Goal: Answer question/provide support: Share knowledge or assist other users

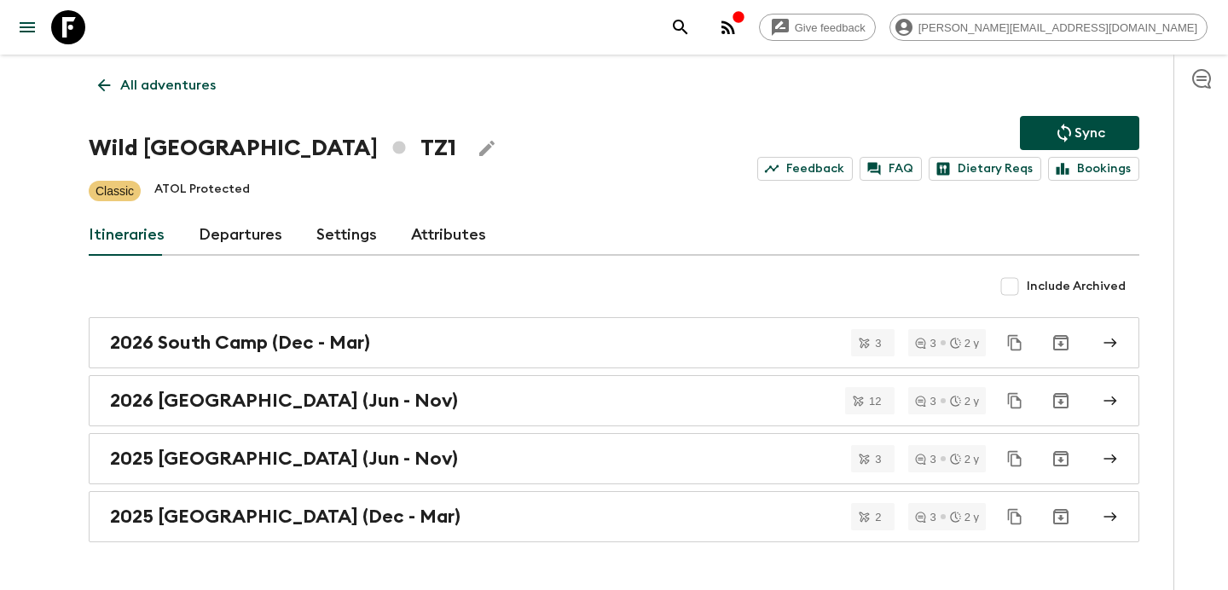
click at [184, 72] on link "All adventures" at bounding box center [157, 85] width 136 height 34
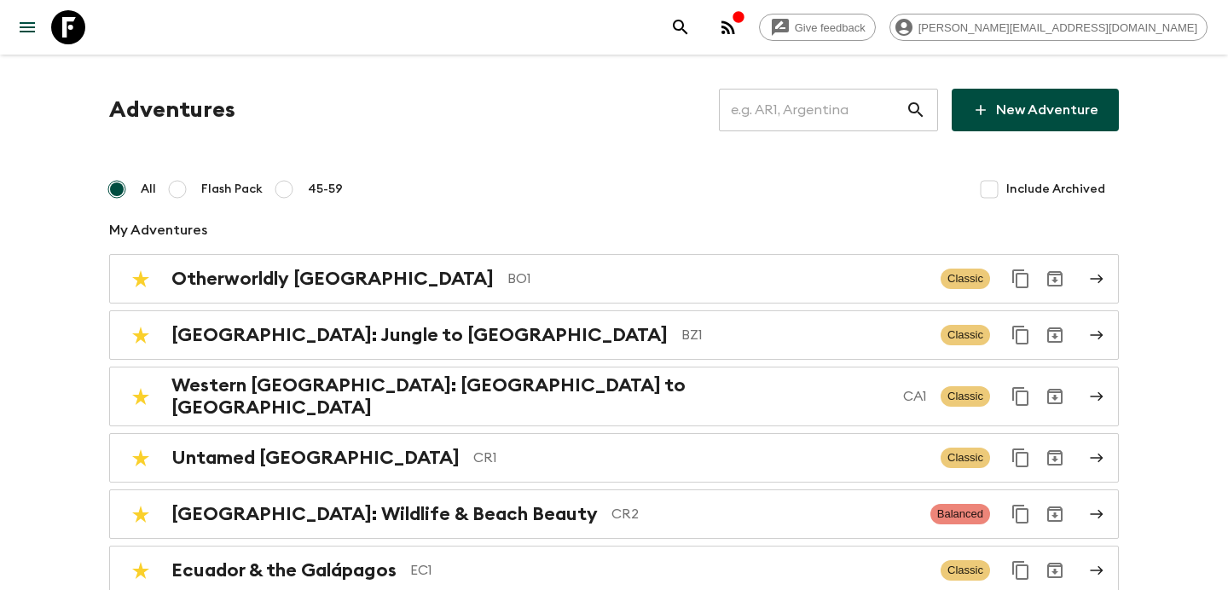
click at [822, 109] on input "text" at bounding box center [812, 110] width 187 height 48
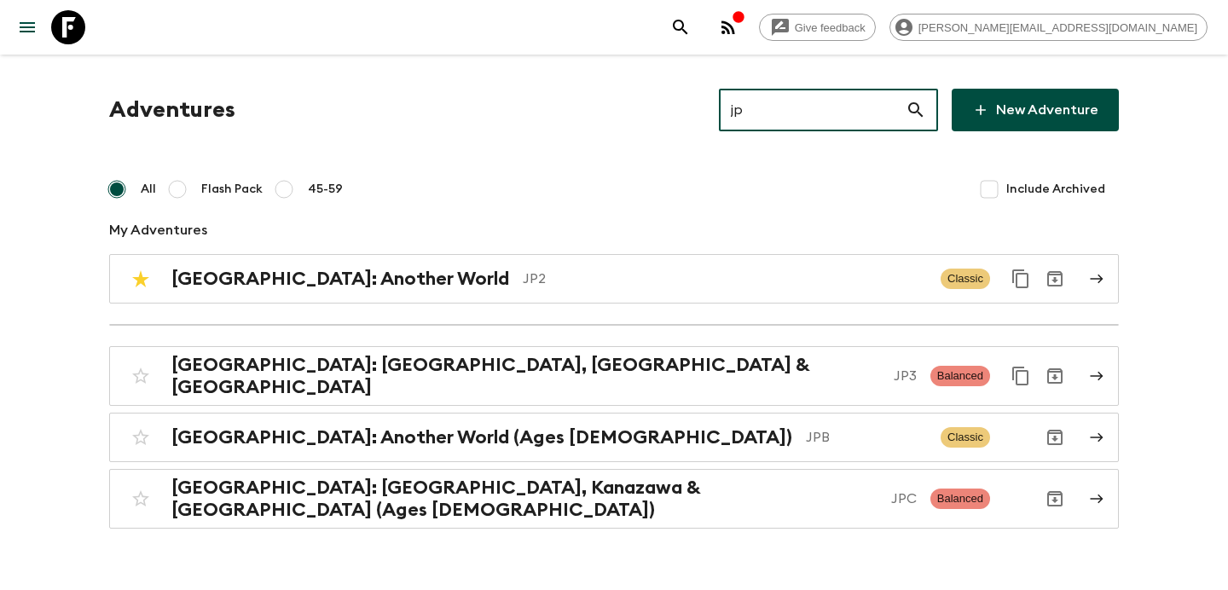
type input "jp3"
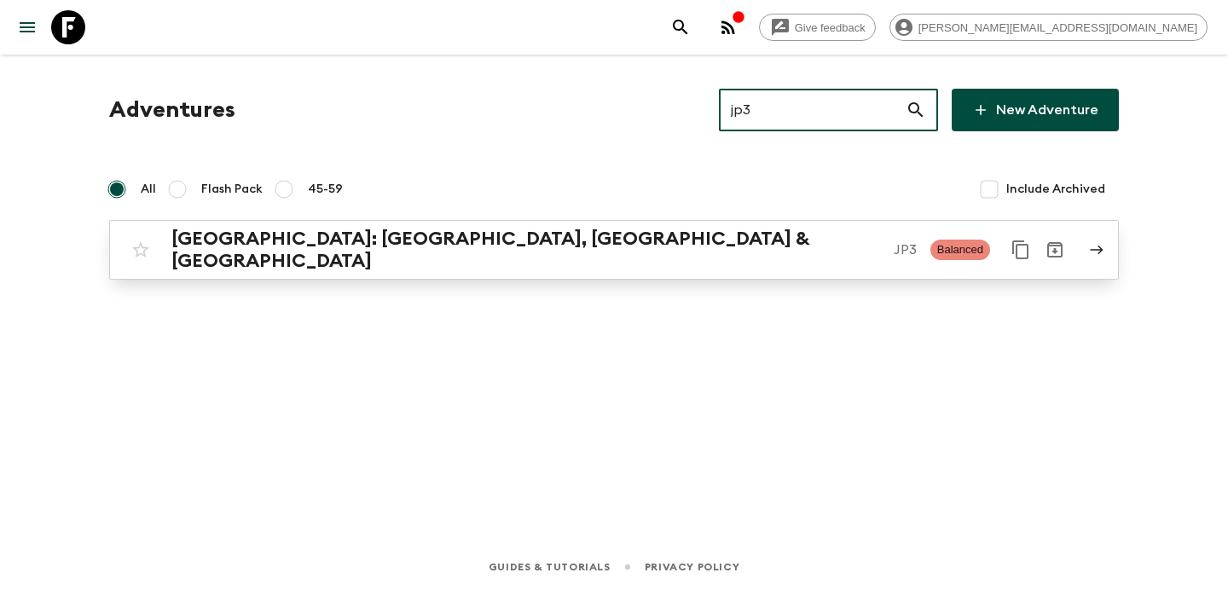
click at [893, 240] on p "JP3" at bounding box center [904, 250] width 23 height 20
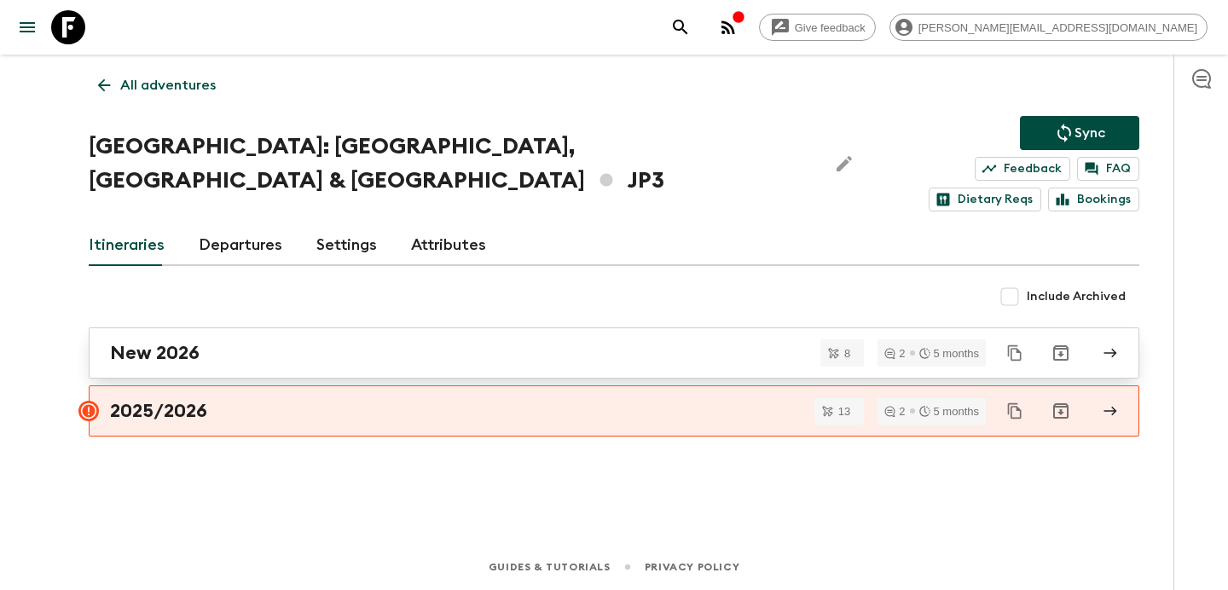
click at [327, 342] on div "New 2026" at bounding box center [597, 353] width 975 height 22
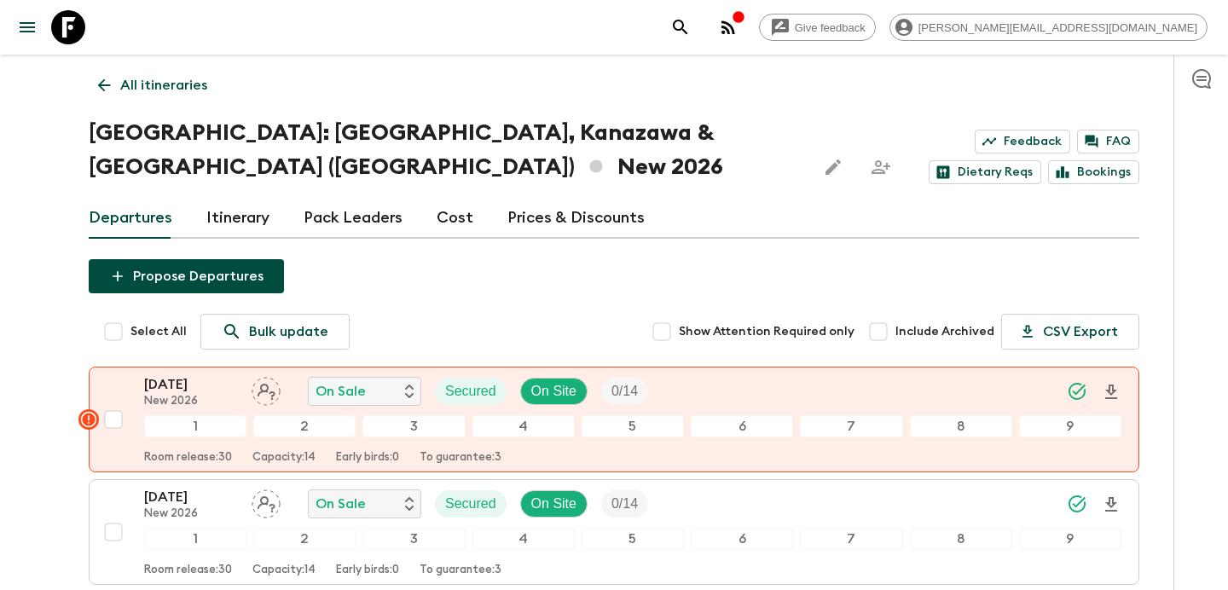
click at [445, 198] on link "Cost" at bounding box center [454, 218] width 37 height 41
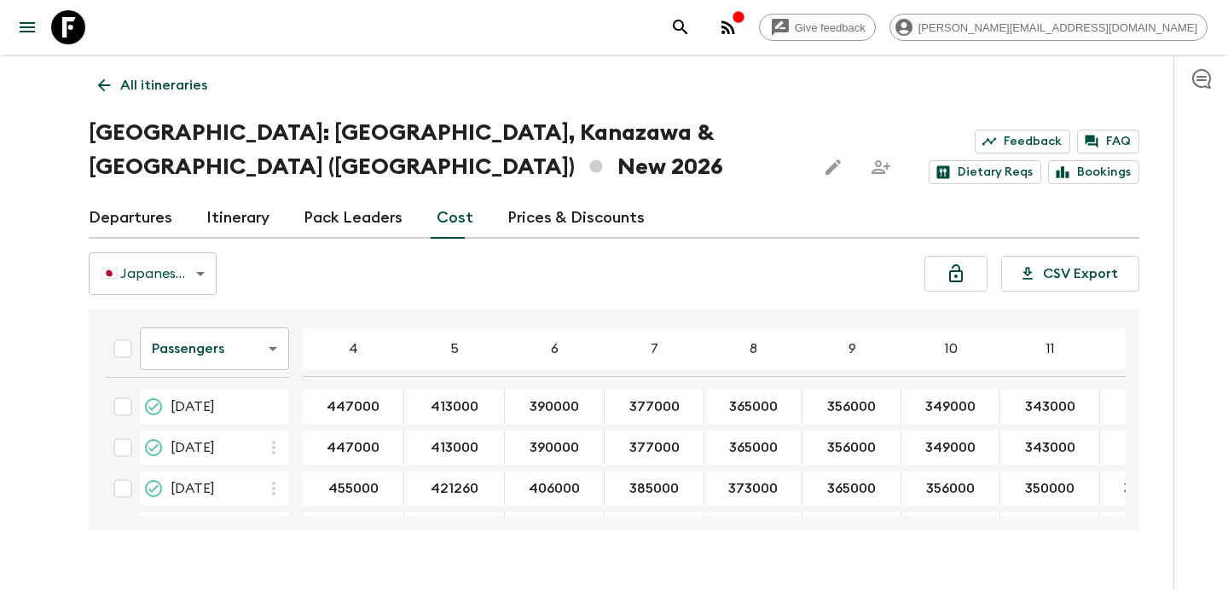
click at [145, 198] on link "Departures" at bounding box center [131, 218] width 84 height 41
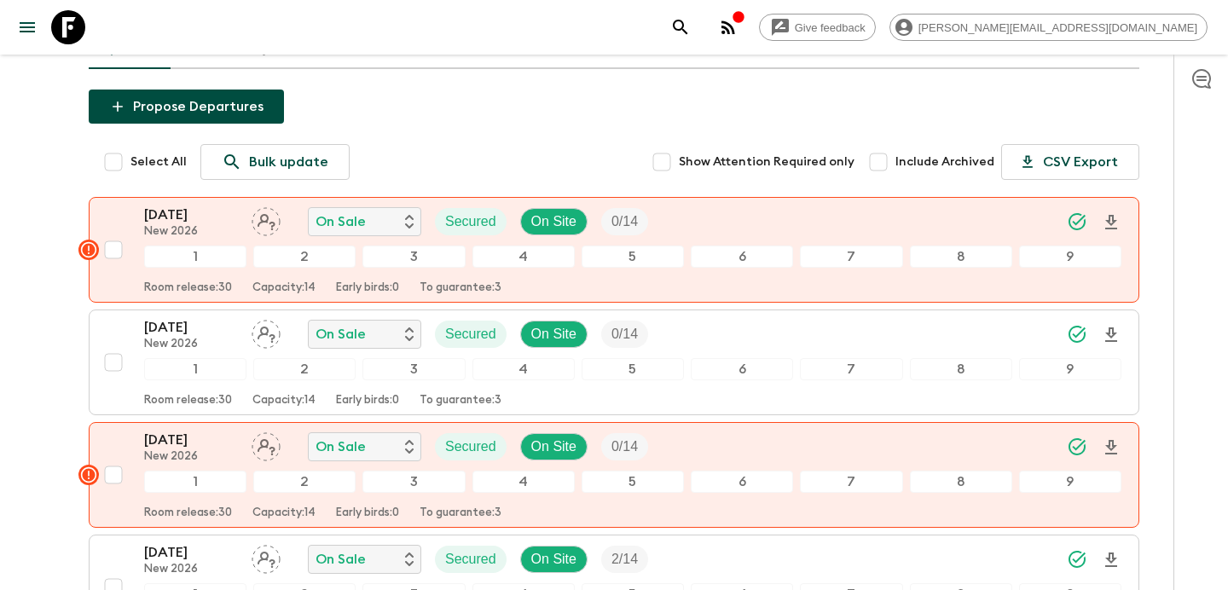
scroll to position [164, 0]
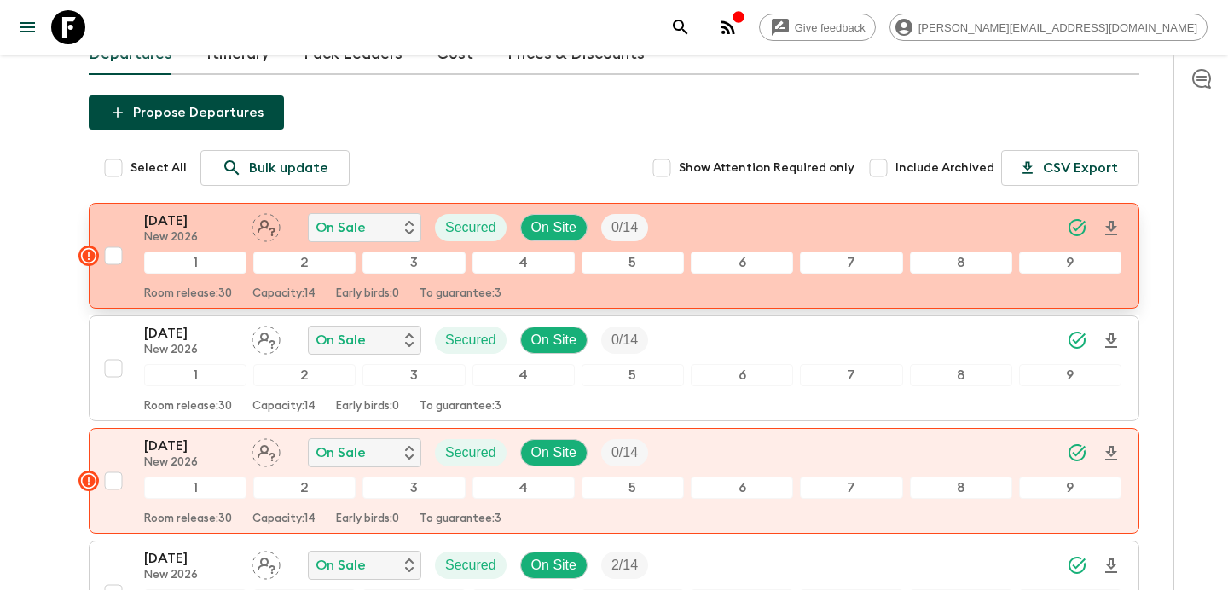
click at [889, 211] on div "[DATE] New 2026 On Sale Secured On Site 0 / 14" at bounding box center [632, 228] width 977 height 34
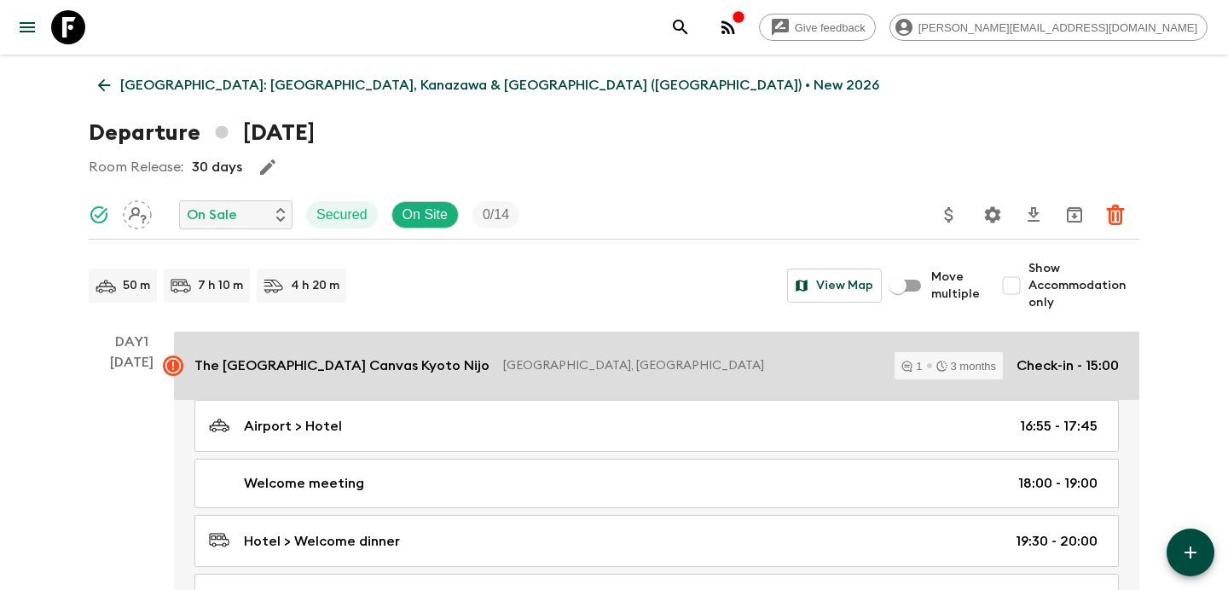
click at [369, 373] on p "The [GEOGRAPHIC_DATA] Canvas Kyoto Nijo" at bounding box center [341, 365] width 295 height 20
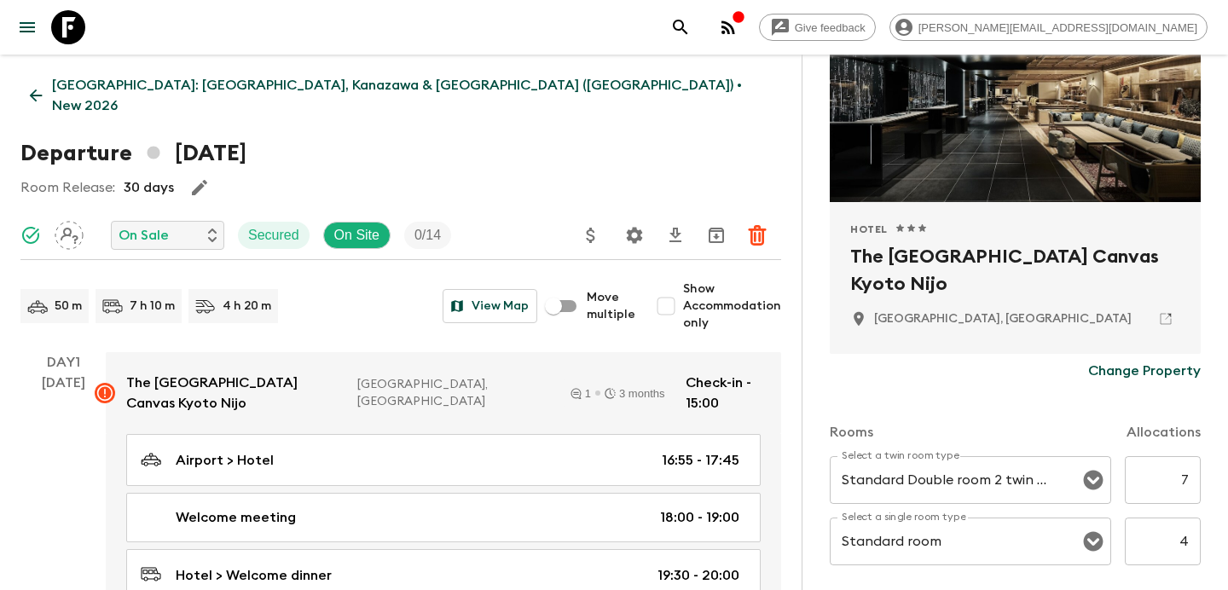
scroll to position [24, 0]
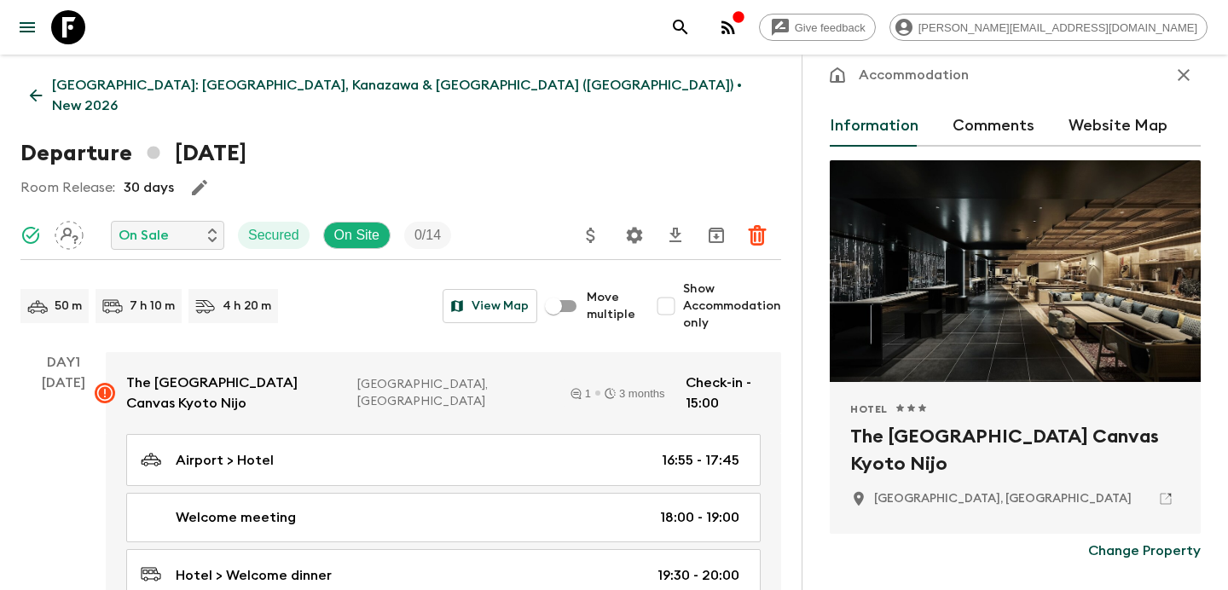
click at [998, 124] on button "Comments" at bounding box center [993, 126] width 82 height 41
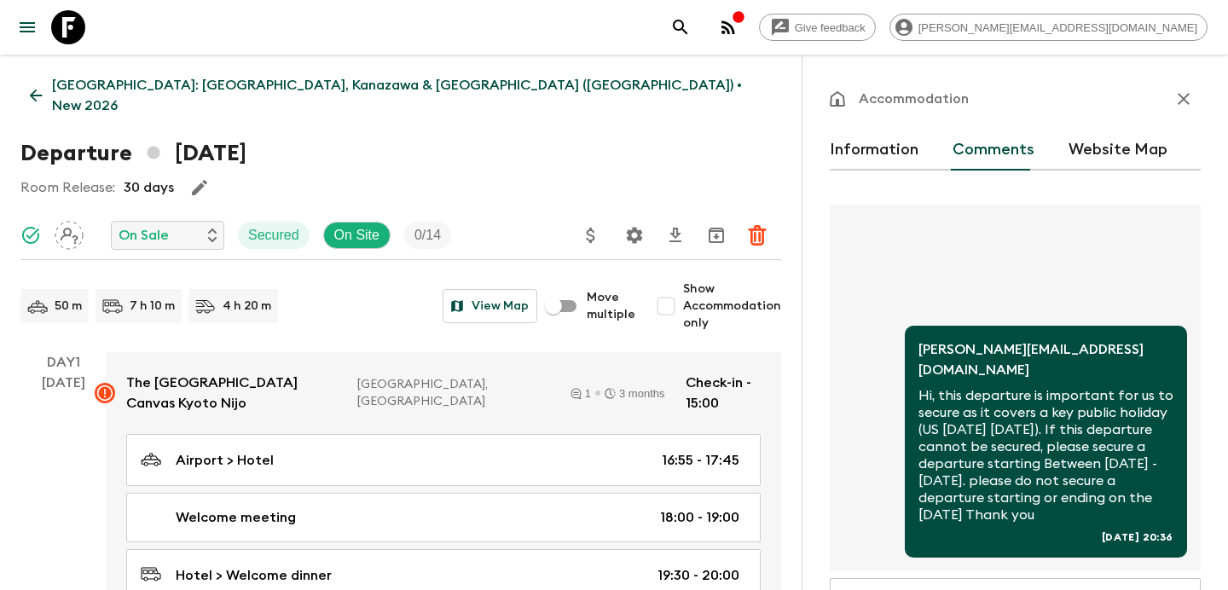
scroll to position [220, 0]
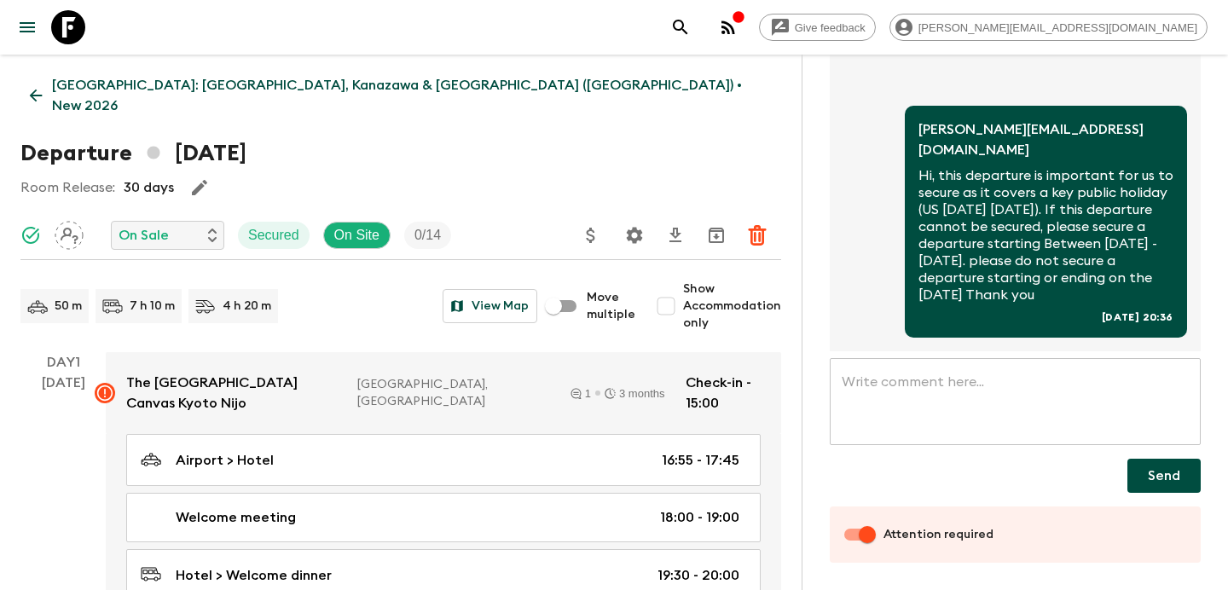
click at [850, 536] on input "Attention required" at bounding box center [866, 534] width 97 height 32
checkbox input "false"
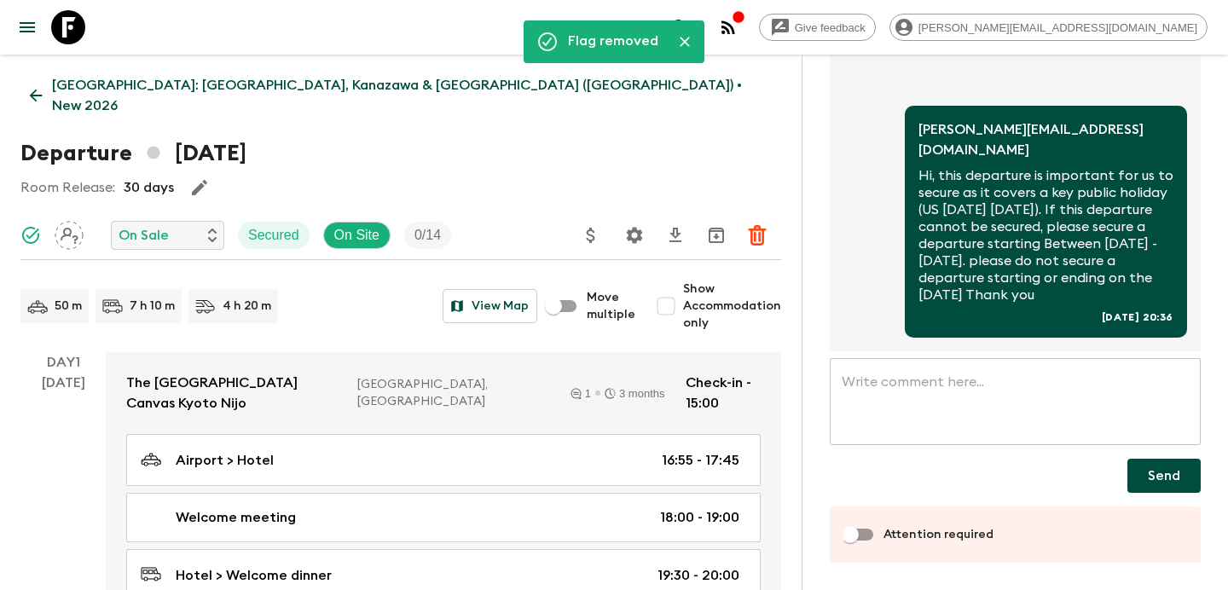
scroll to position [0, 0]
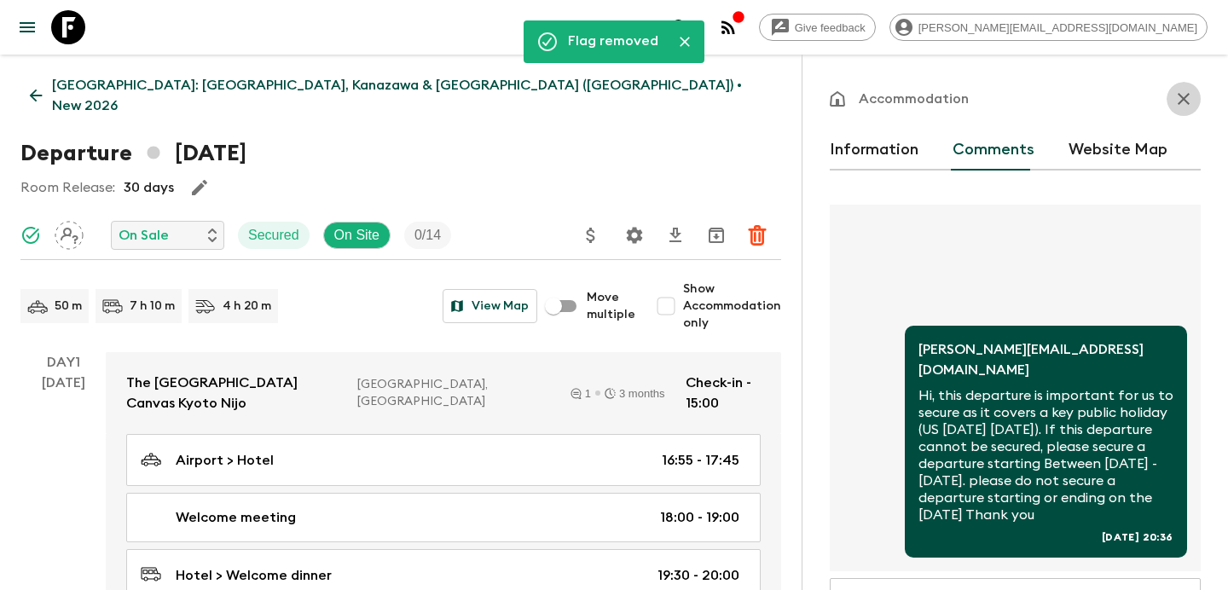
click at [1183, 104] on icon "button" at bounding box center [1183, 99] width 20 height 20
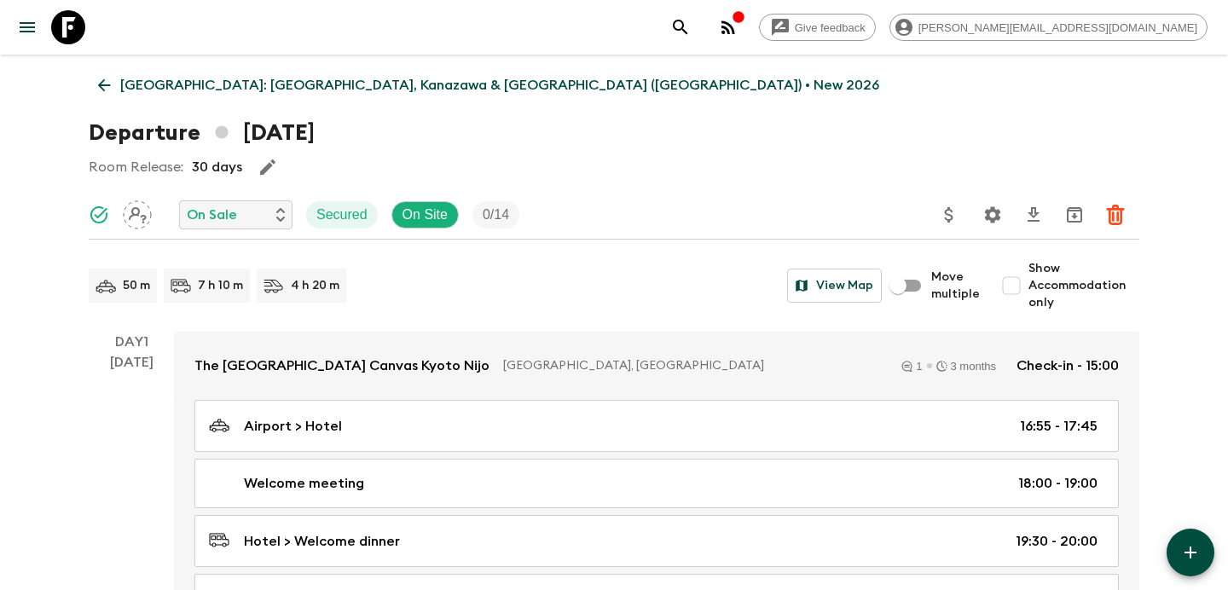
click at [378, 78] on p "[GEOGRAPHIC_DATA]: [GEOGRAPHIC_DATA], Kanazawa & [GEOGRAPHIC_DATA] ([GEOGRAPHIC…" at bounding box center [499, 85] width 759 height 20
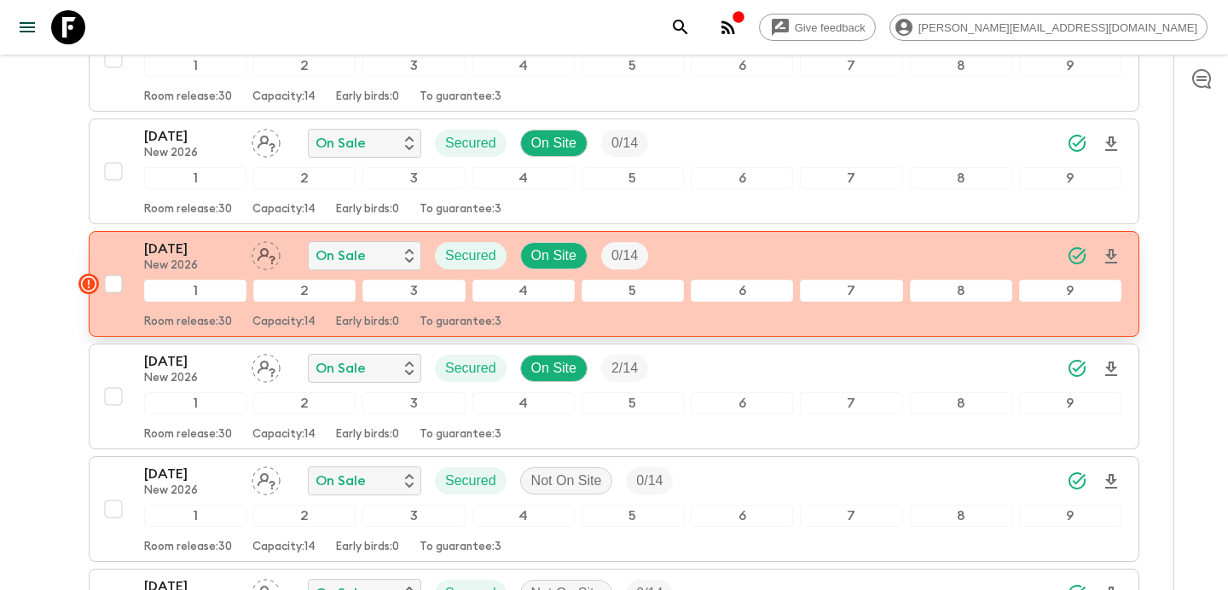
scroll to position [351, 0]
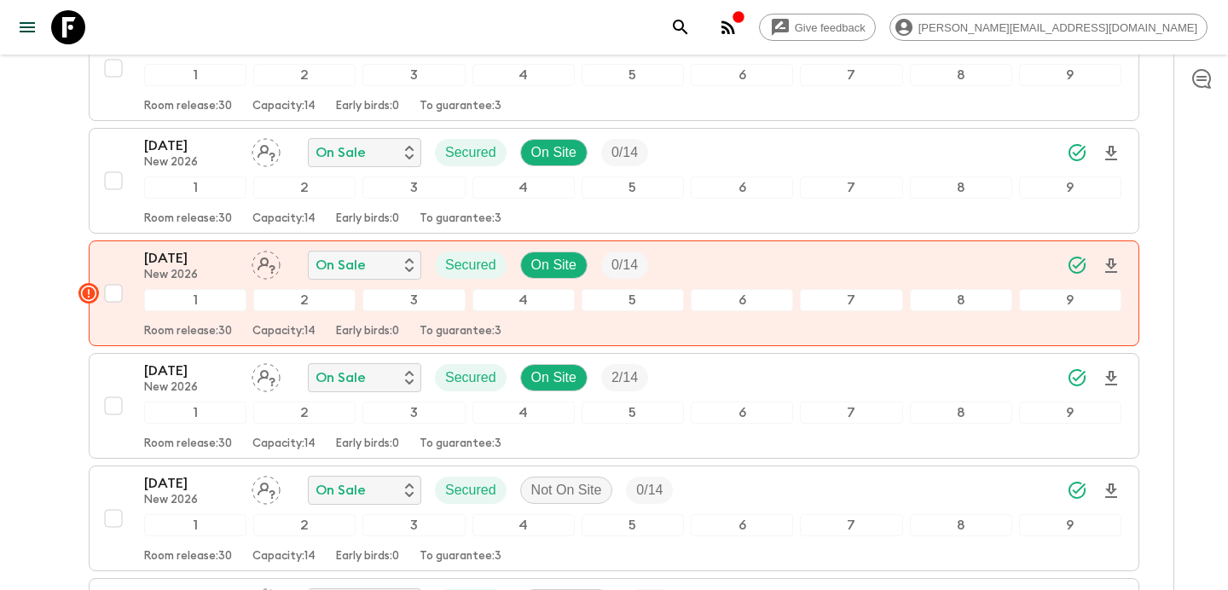
click at [738, 35] on icon "button" at bounding box center [728, 27] width 20 height 20
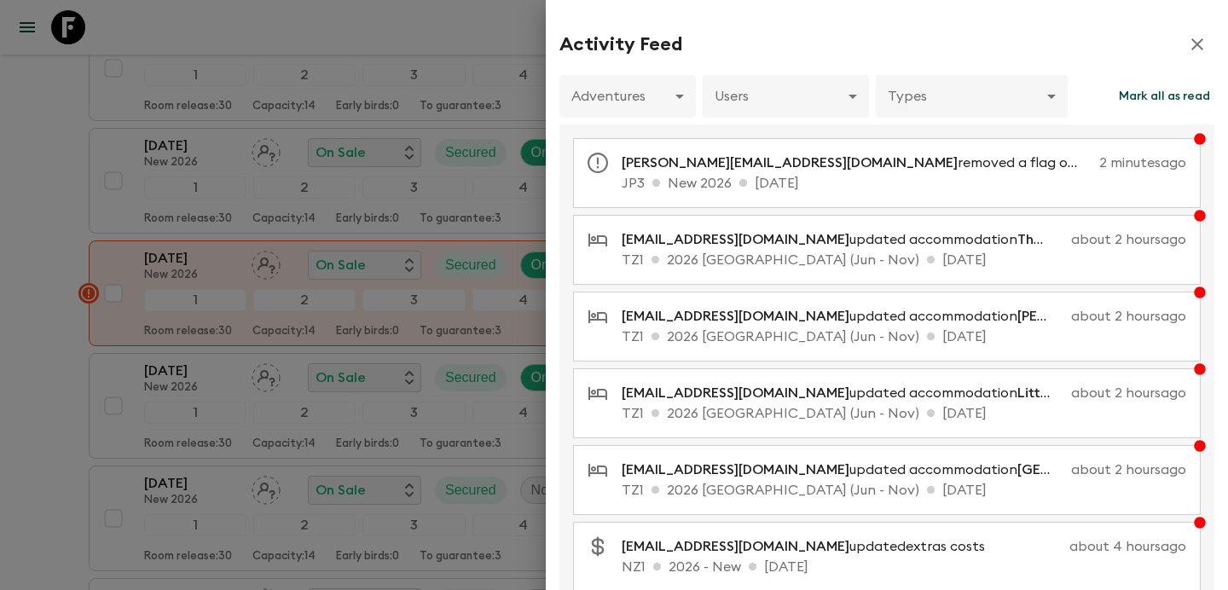
click at [1204, 43] on icon "button" at bounding box center [1197, 44] width 20 height 20
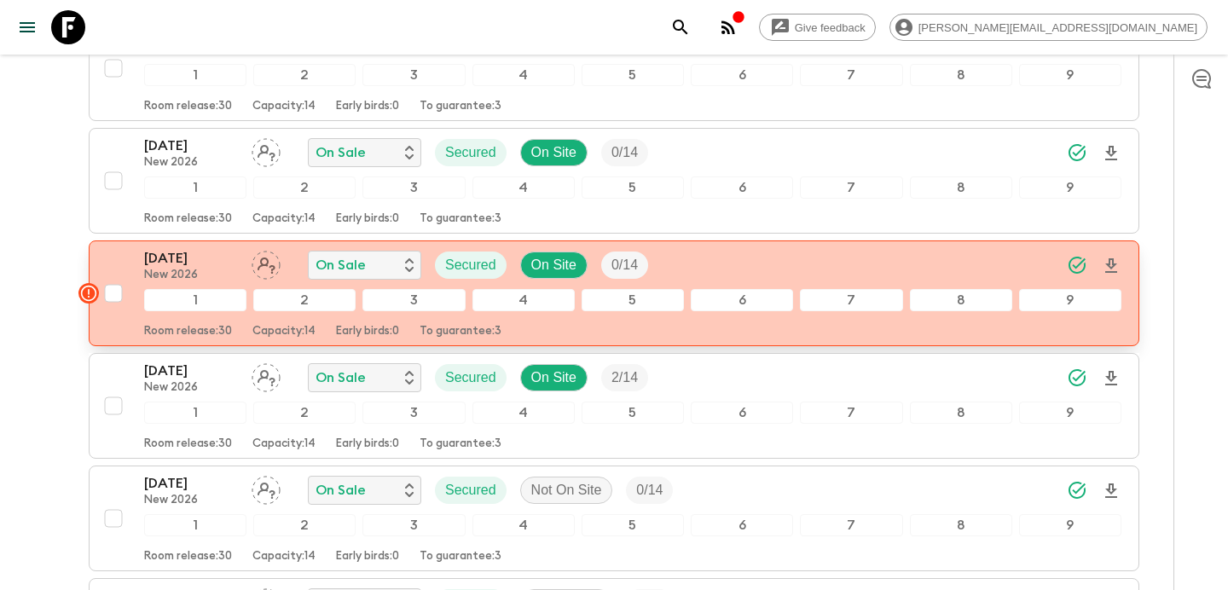
click at [885, 248] on div "[DATE] New 2026 On Sale Secured On Site 0 / 14" at bounding box center [632, 265] width 977 height 34
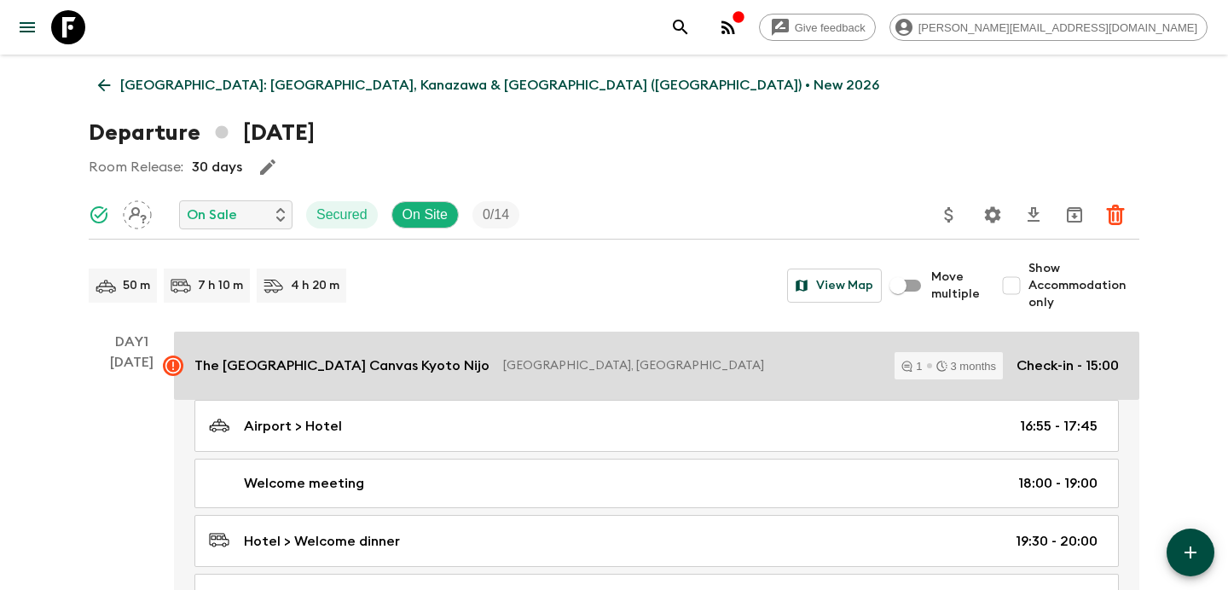
click at [676, 394] on link "The [GEOGRAPHIC_DATA] Canvas [GEOGRAPHIC_DATA] [GEOGRAPHIC_DATA] [GEOGRAPHIC_DA…" at bounding box center [656, 366] width 965 height 68
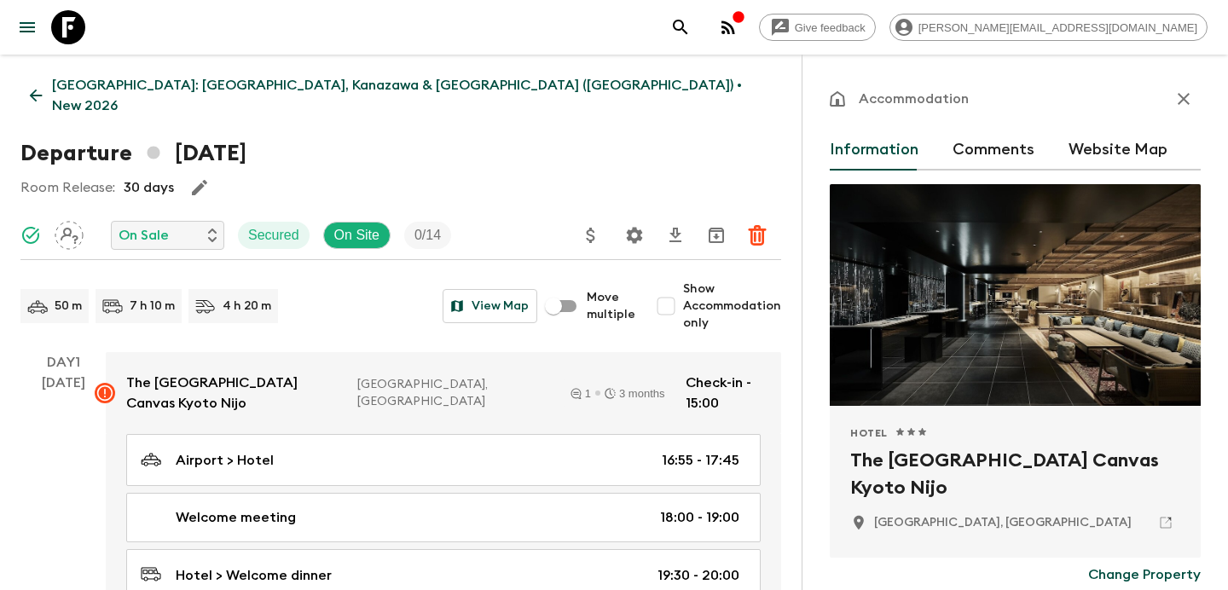
click at [998, 154] on button "Comments" at bounding box center [993, 150] width 82 height 41
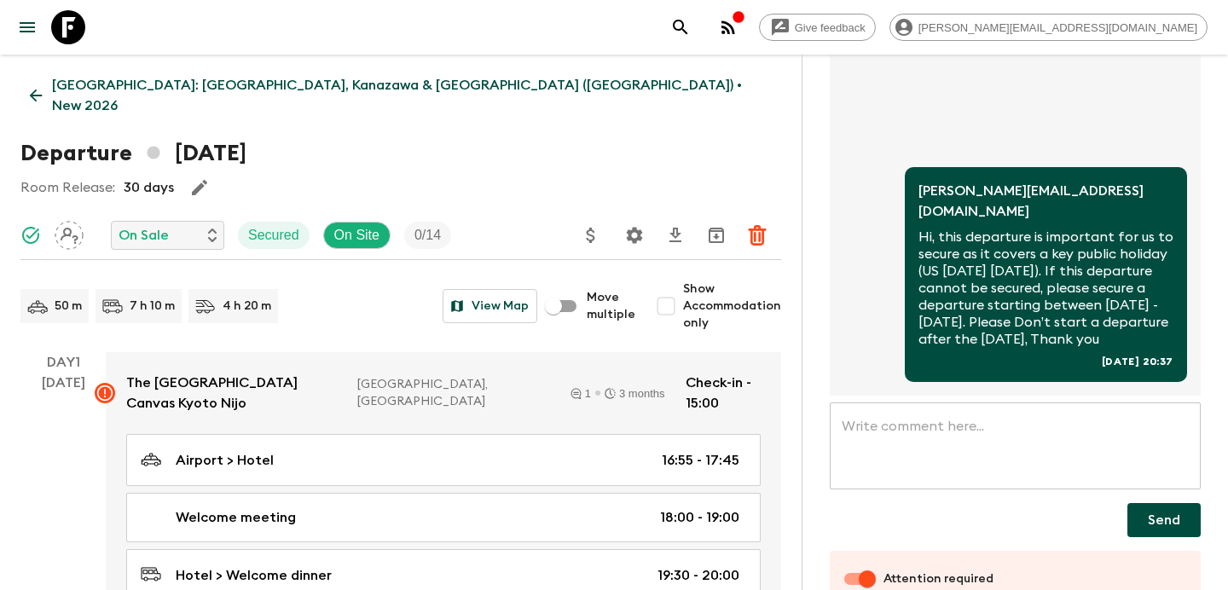
scroll to position [220, 0]
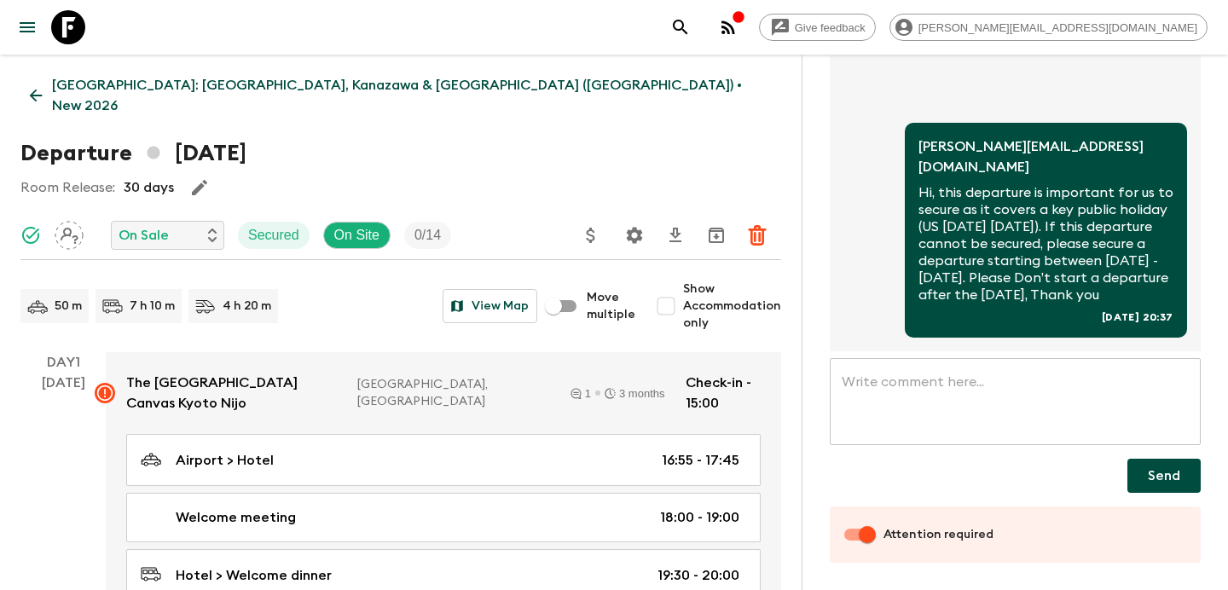
click at [840, 535] on div "Attention required" at bounding box center [1014, 534] width 371 height 56
click at [845, 530] on input "Attention required" at bounding box center [866, 534] width 97 height 32
checkbox input "false"
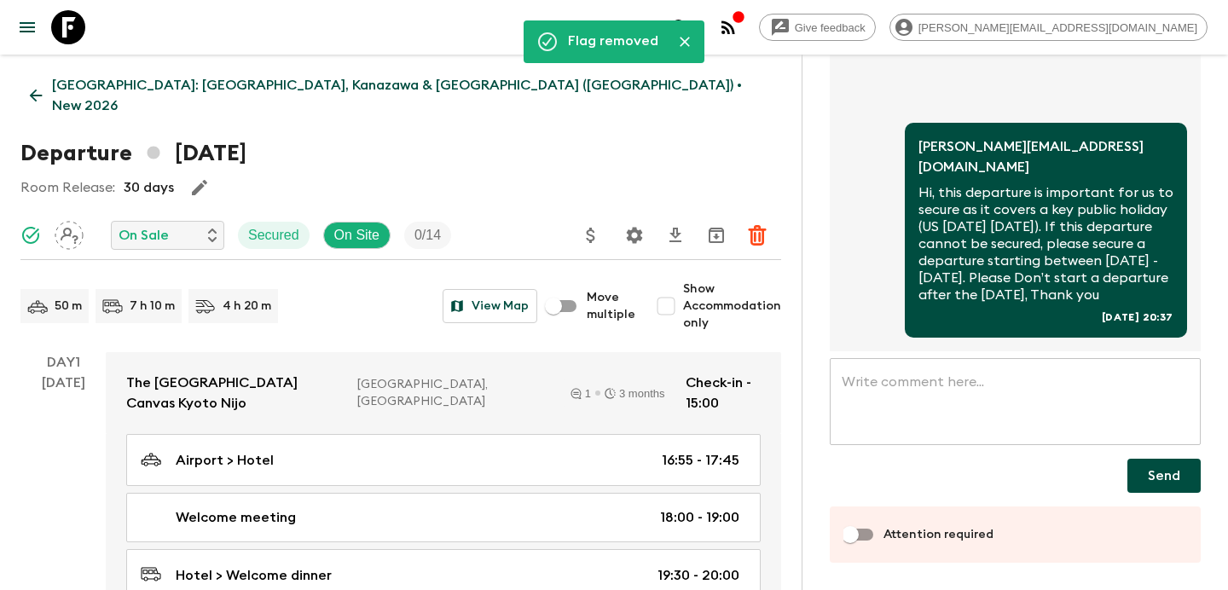
scroll to position [0, 0]
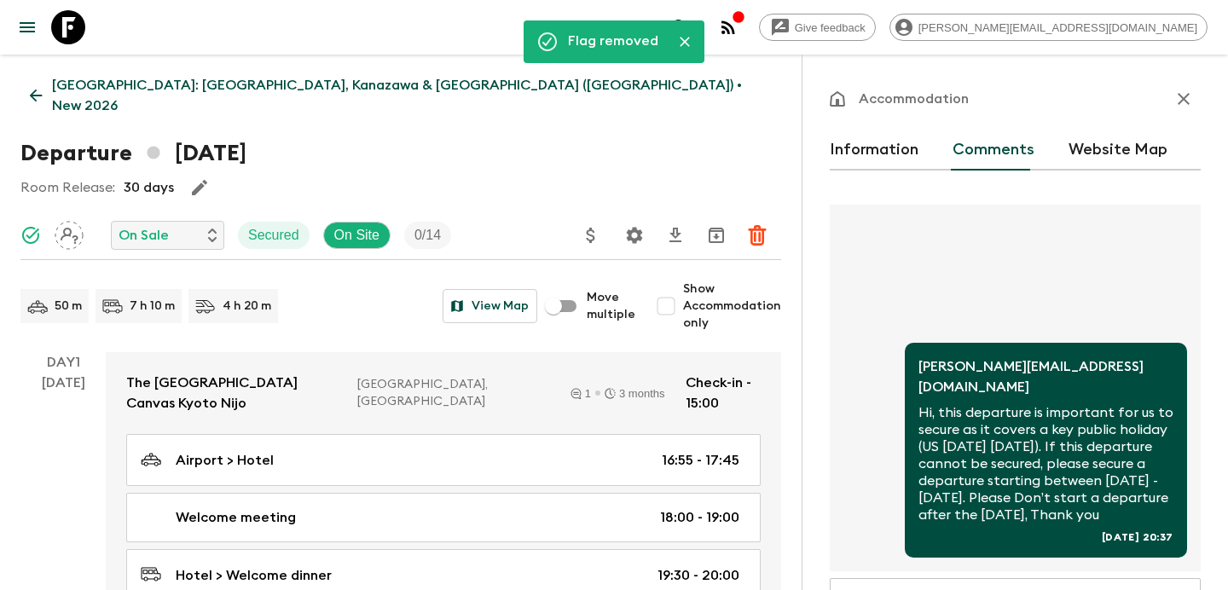
click at [1180, 110] on button "button" at bounding box center [1183, 99] width 34 height 34
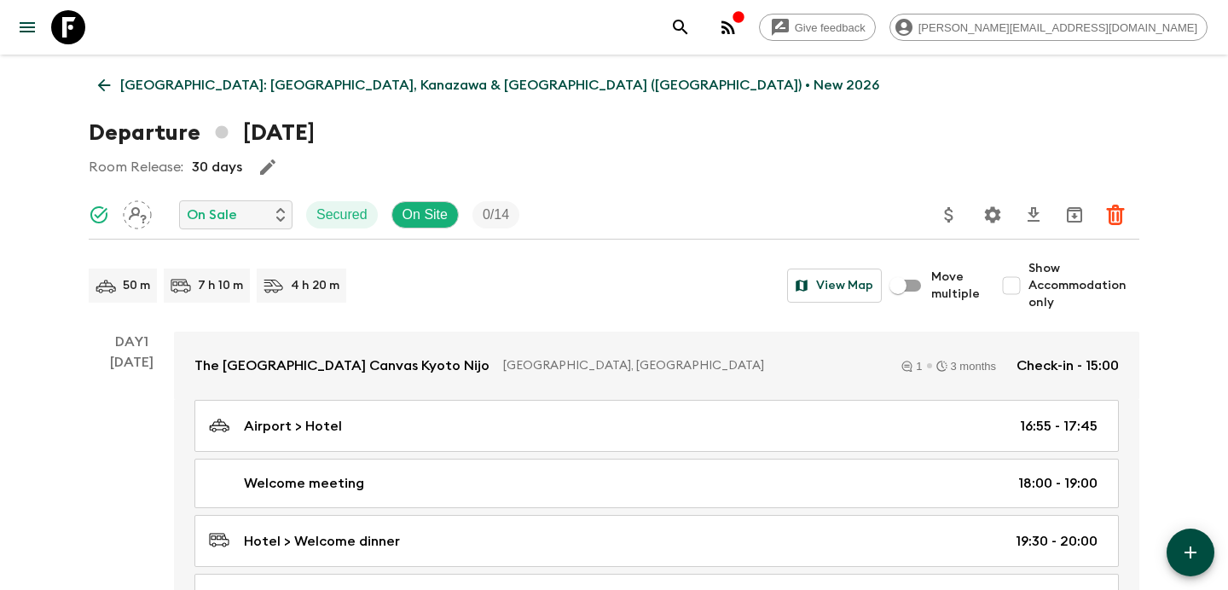
click at [427, 84] on p "[GEOGRAPHIC_DATA]: [GEOGRAPHIC_DATA], Kanazawa & [GEOGRAPHIC_DATA] ([GEOGRAPHIC…" at bounding box center [499, 85] width 759 height 20
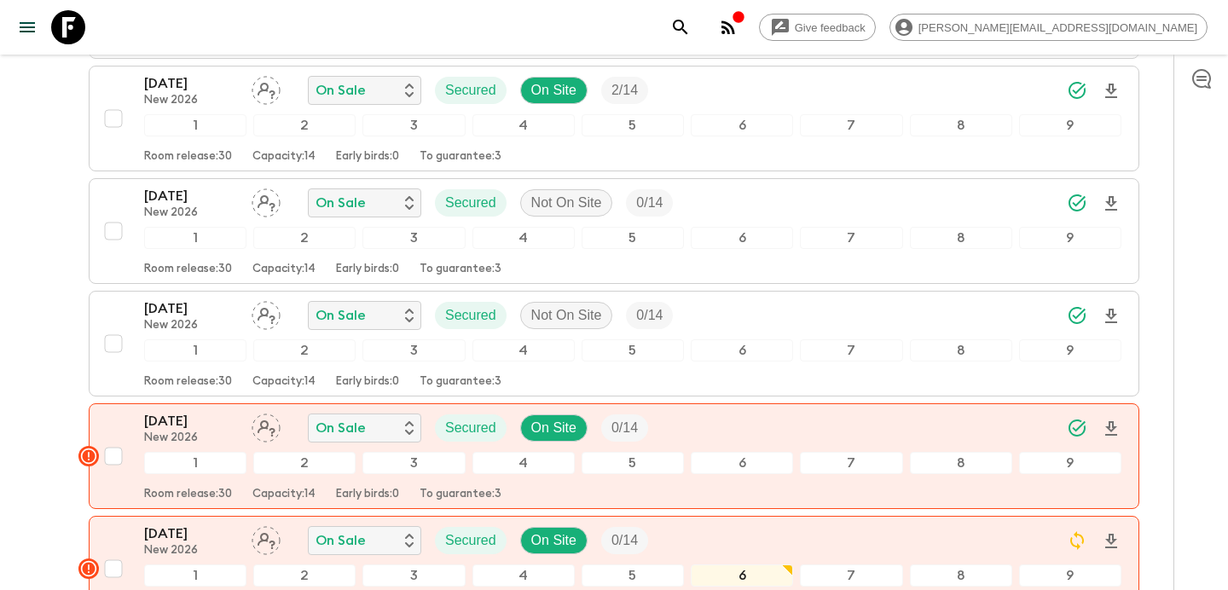
scroll to position [791, 0]
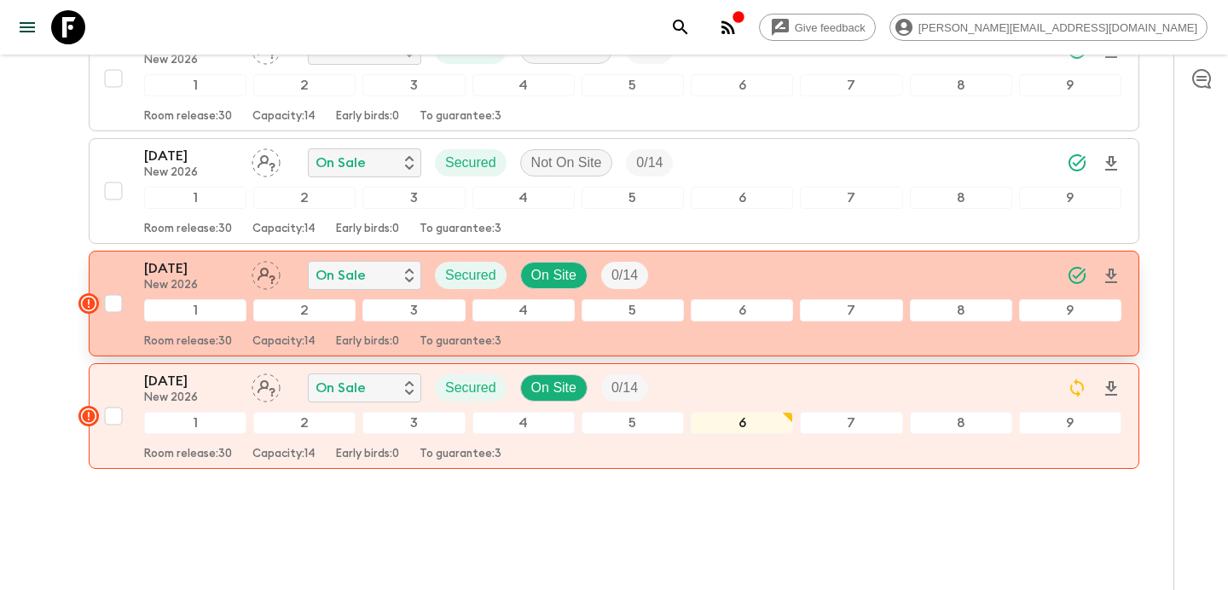
click at [729, 258] on div "[DATE] New 2026 On Sale Secured On Site 0 / 14" at bounding box center [632, 275] width 977 height 34
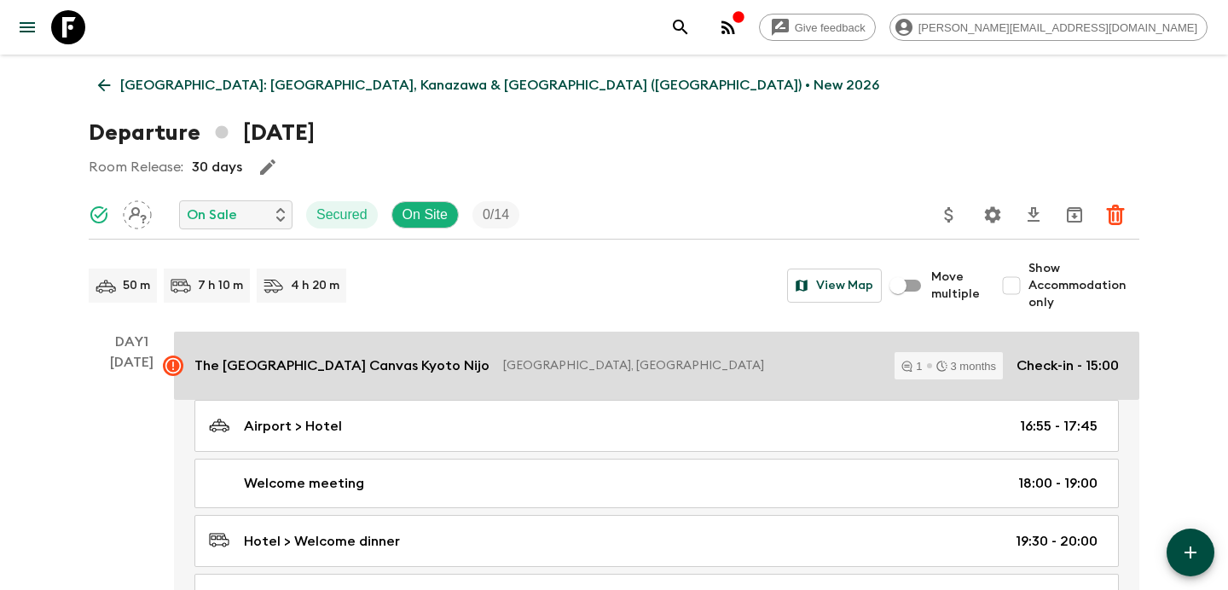
click at [648, 361] on p "[GEOGRAPHIC_DATA], [GEOGRAPHIC_DATA]" at bounding box center [692, 365] width 378 height 17
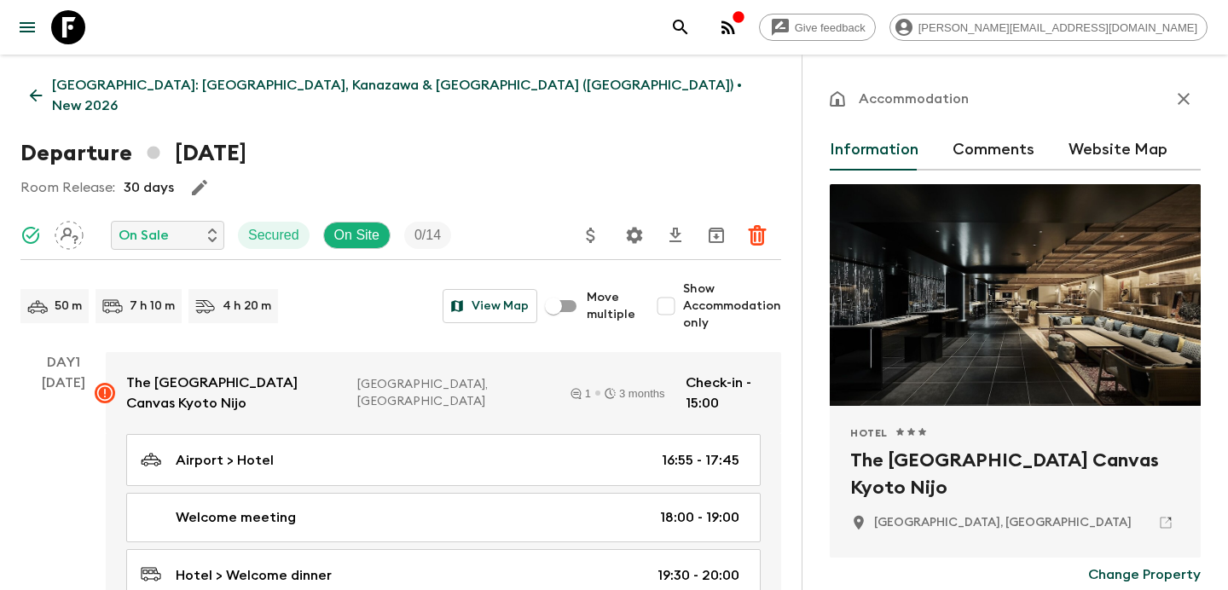
click at [979, 153] on button "Comments" at bounding box center [993, 150] width 82 height 41
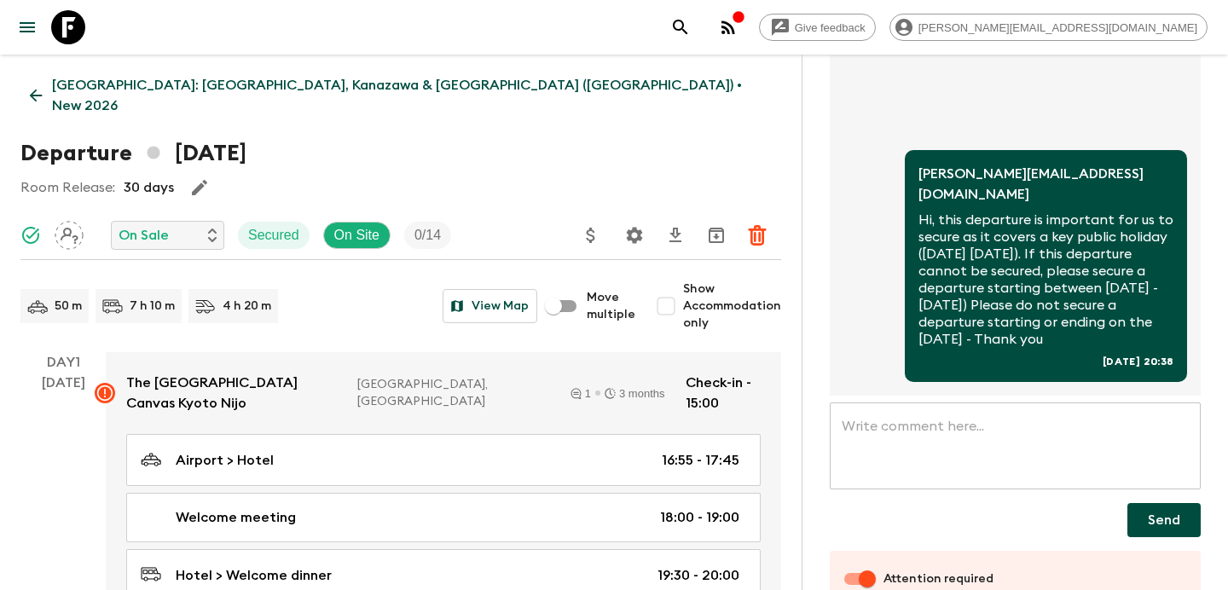
scroll to position [220, 0]
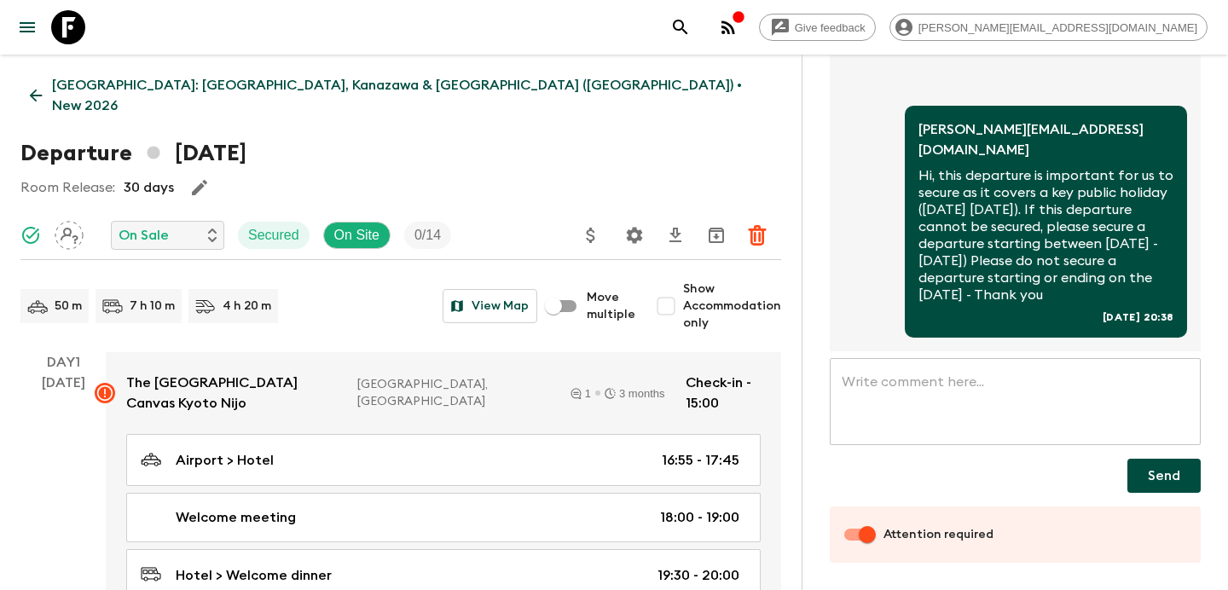
click at [851, 525] on input "Attention required" at bounding box center [866, 534] width 97 height 32
checkbox input "false"
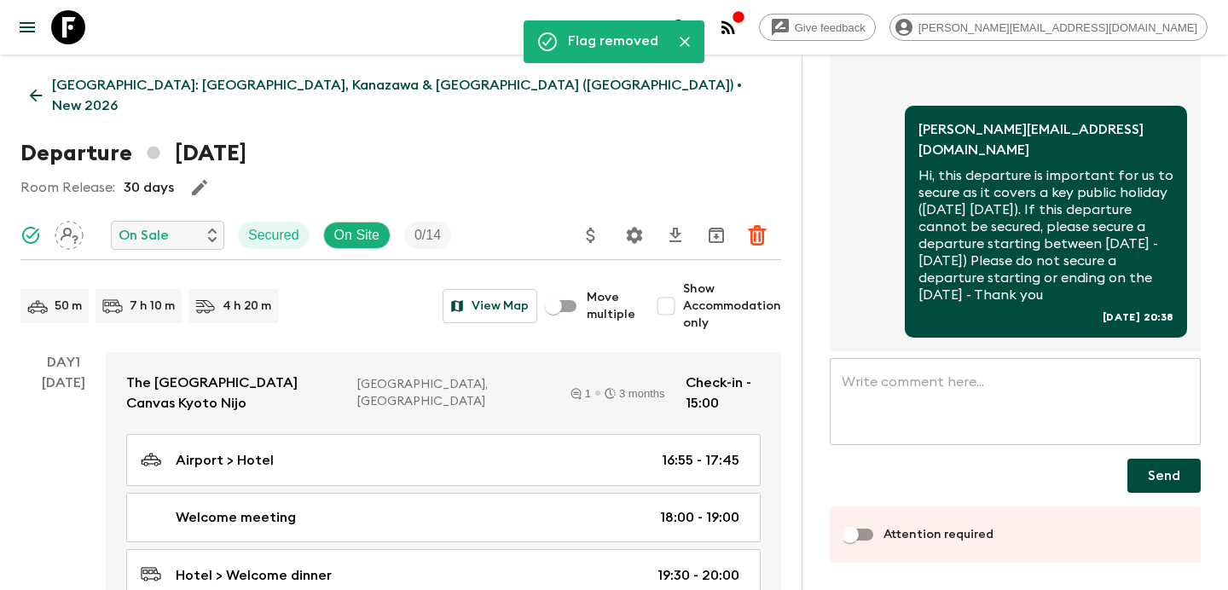
scroll to position [0, 0]
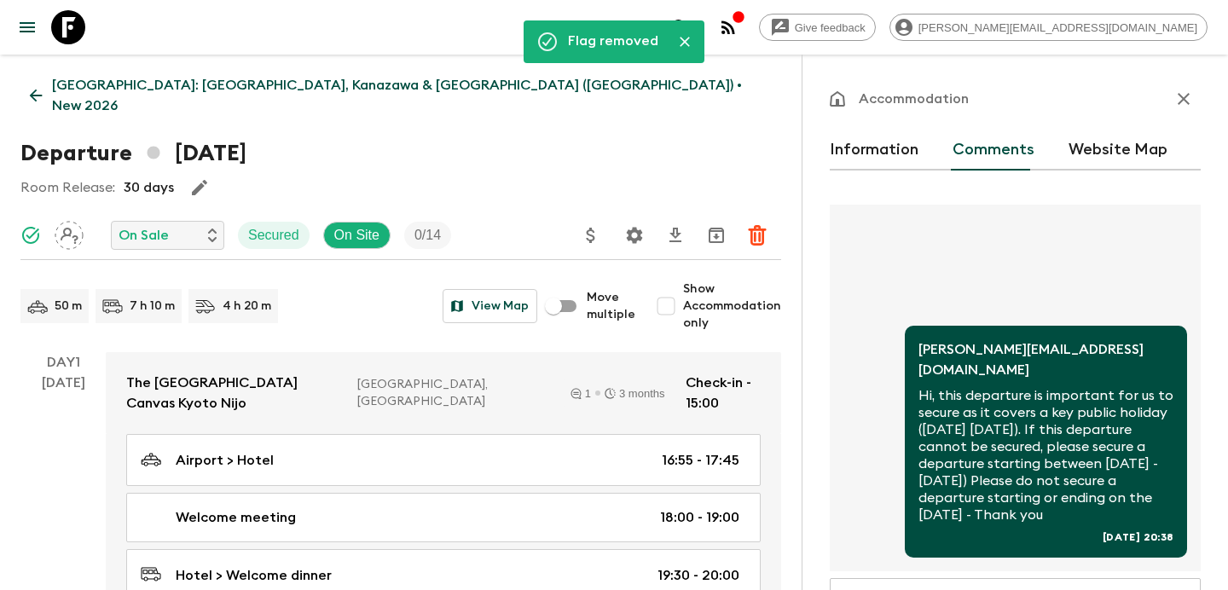
click at [1184, 99] on icon "button" at bounding box center [1183, 99] width 20 height 20
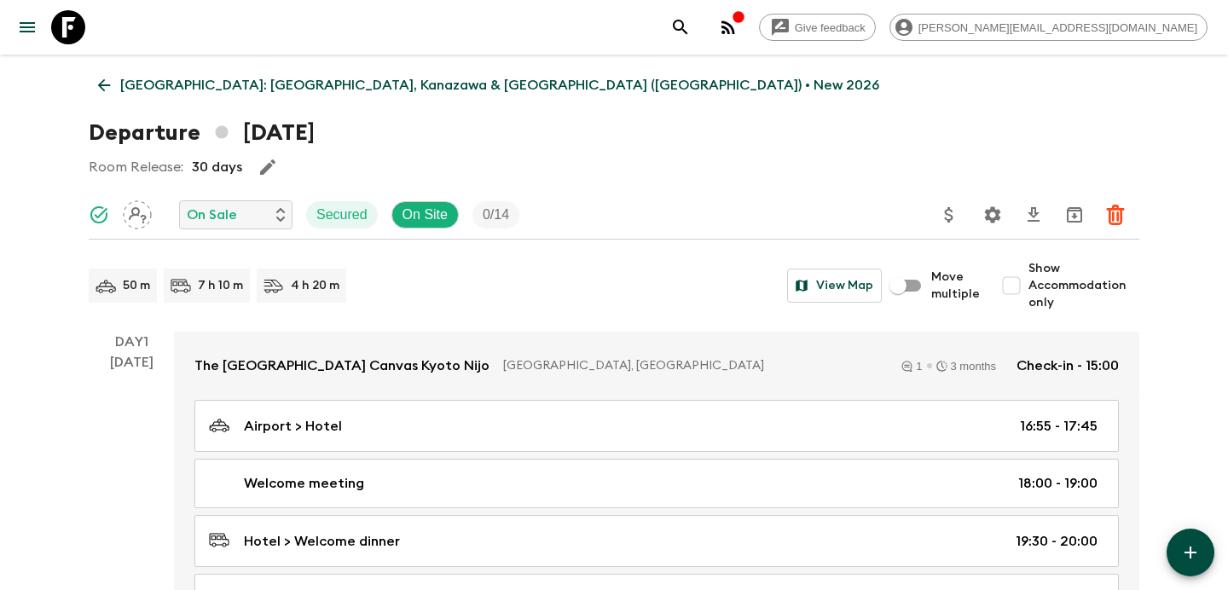
click at [416, 79] on p "[GEOGRAPHIC_DATA]: [GEOGRAPHIC_DATA], Kanazawa & [GEOGRAPHIC_DATA] ([GEOGRAPHIC…" at bounding box center [499, 85] width 759 height 20
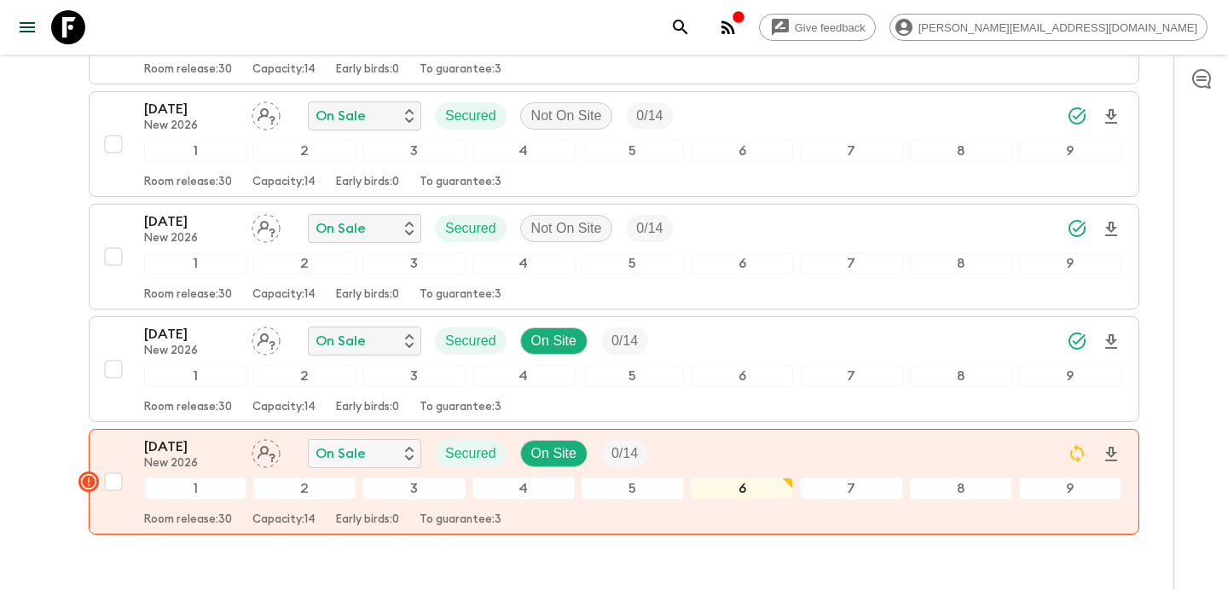
scroll to position [791, 0]
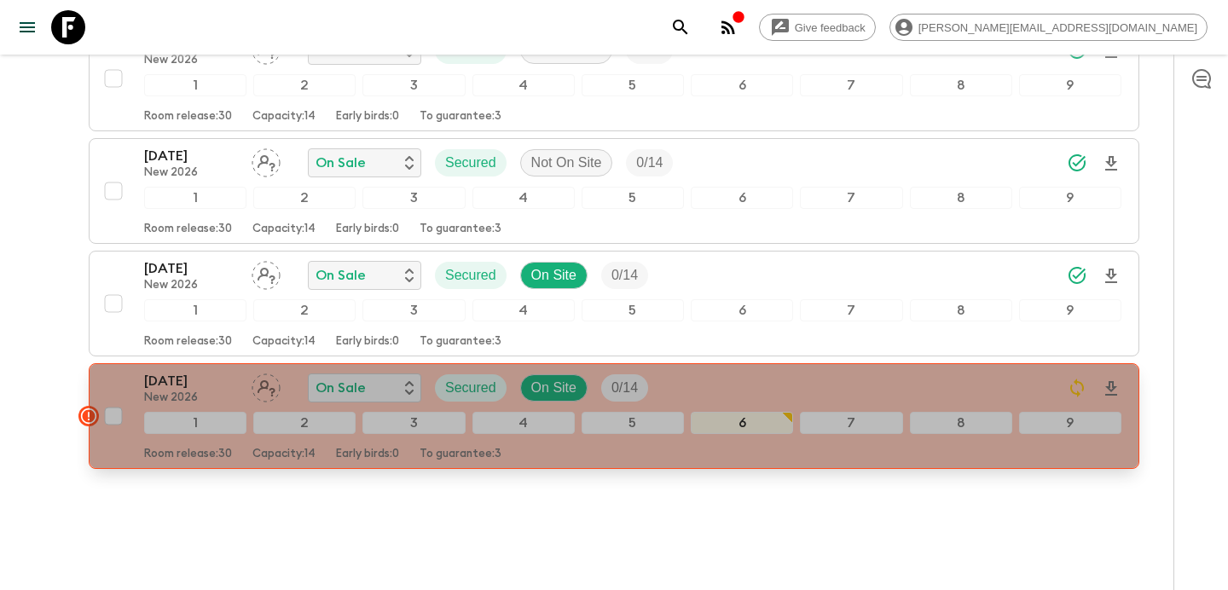
click at [712, 371] on div "[DATE] New 2026 On Sale Secured On Site 0 / 14" at bounding box center [632, 388] width 977 height 34
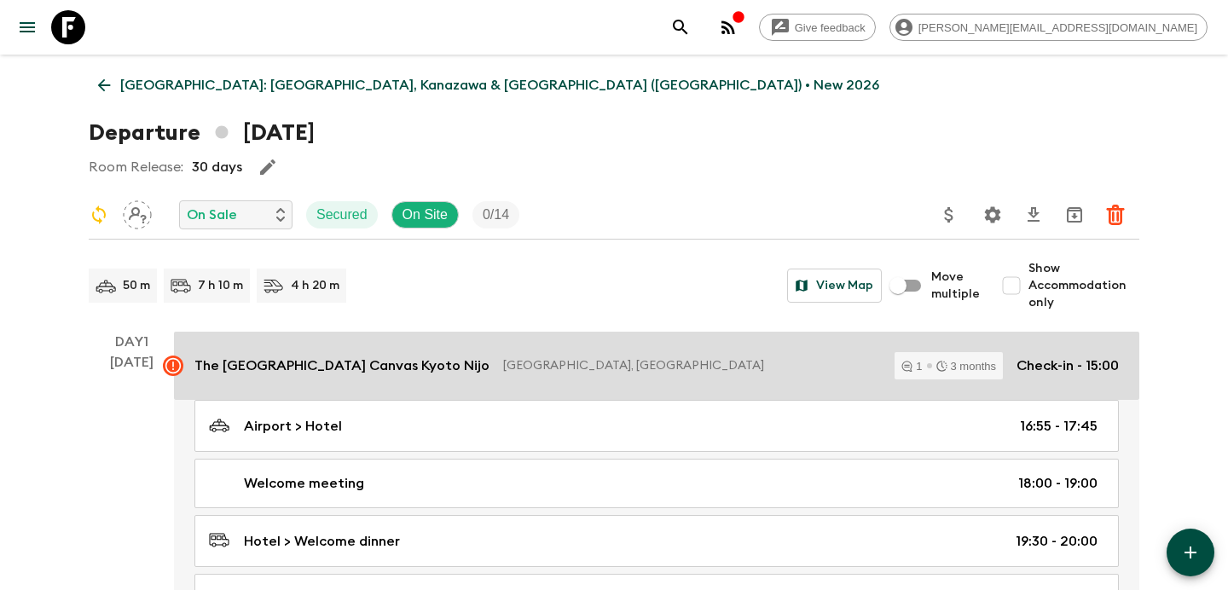
click at [699, 359] on p "[GEOGRAPHIC_DATA], [GEOGRAPHIC_DATA]" at bounding box center [692, 365] width 378 height 17
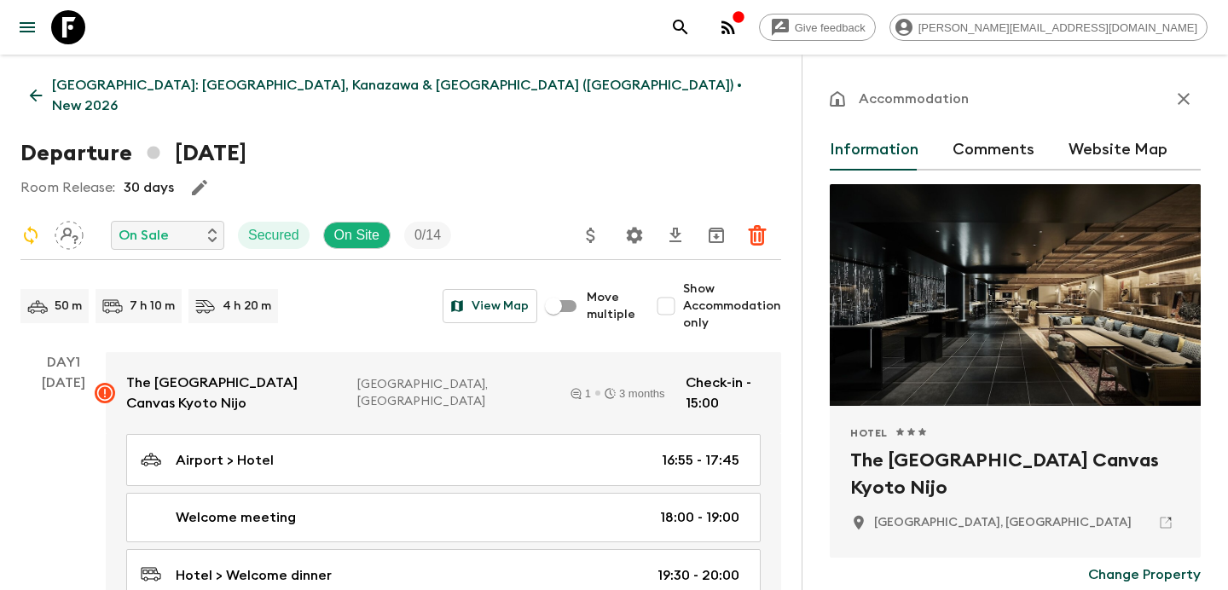
click at [999, 160] on button "Comments" at bounding box center [993, 150] width 82 height 41
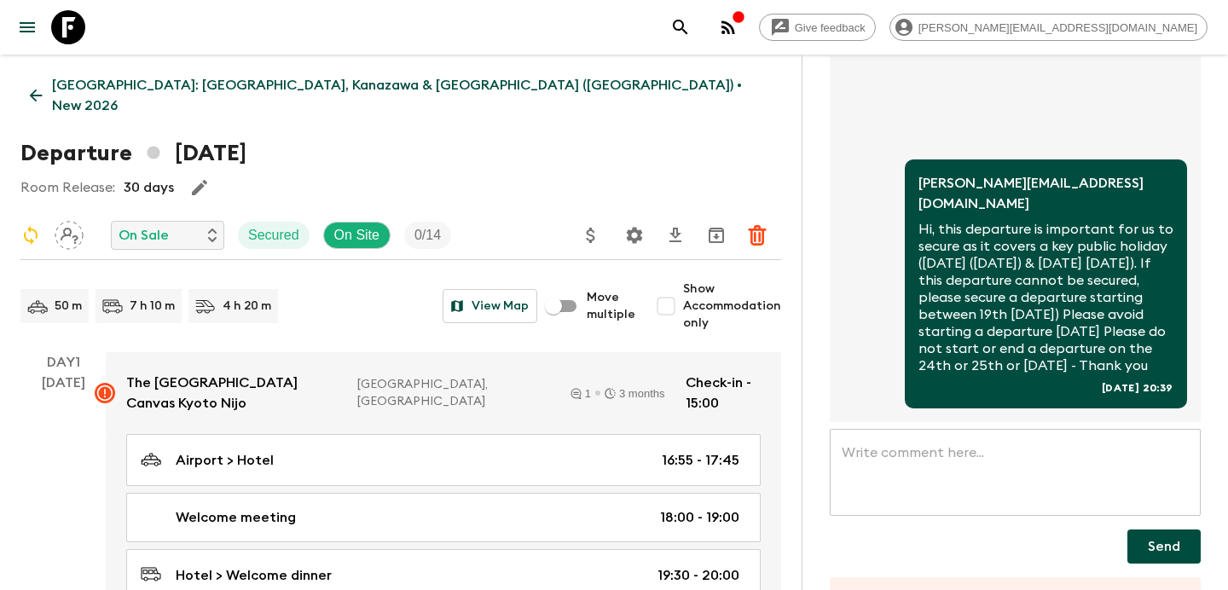
scroll to position [220, 0]
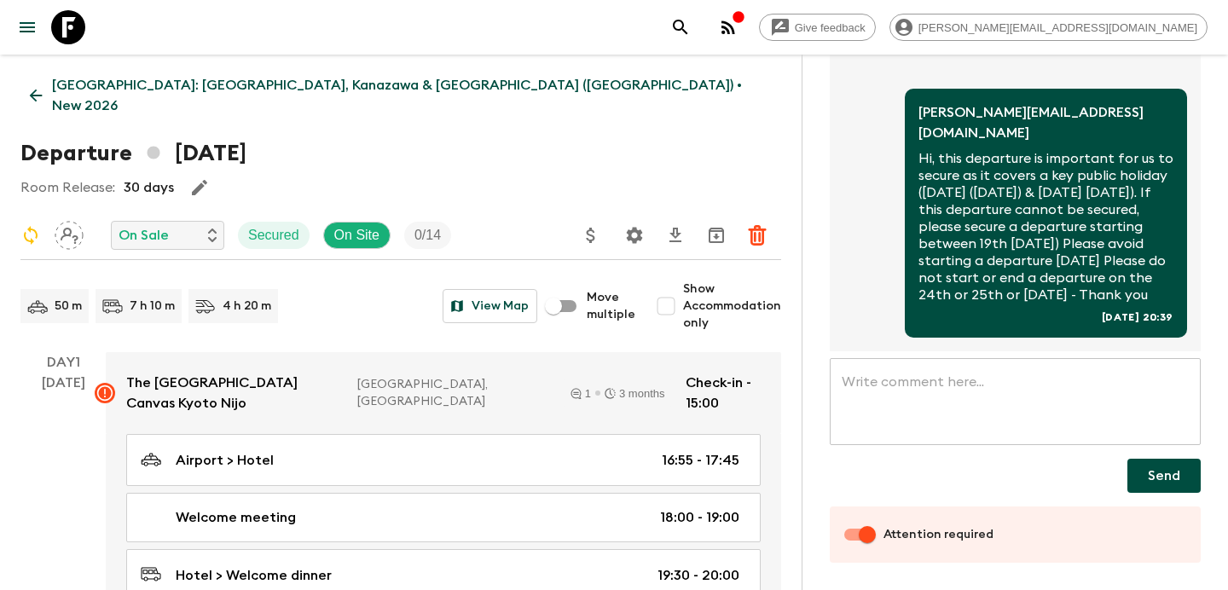
click at [847, 536] on input "Attention required" at bounding box center [866, 534] width 97 height 32
checkbox input "false"
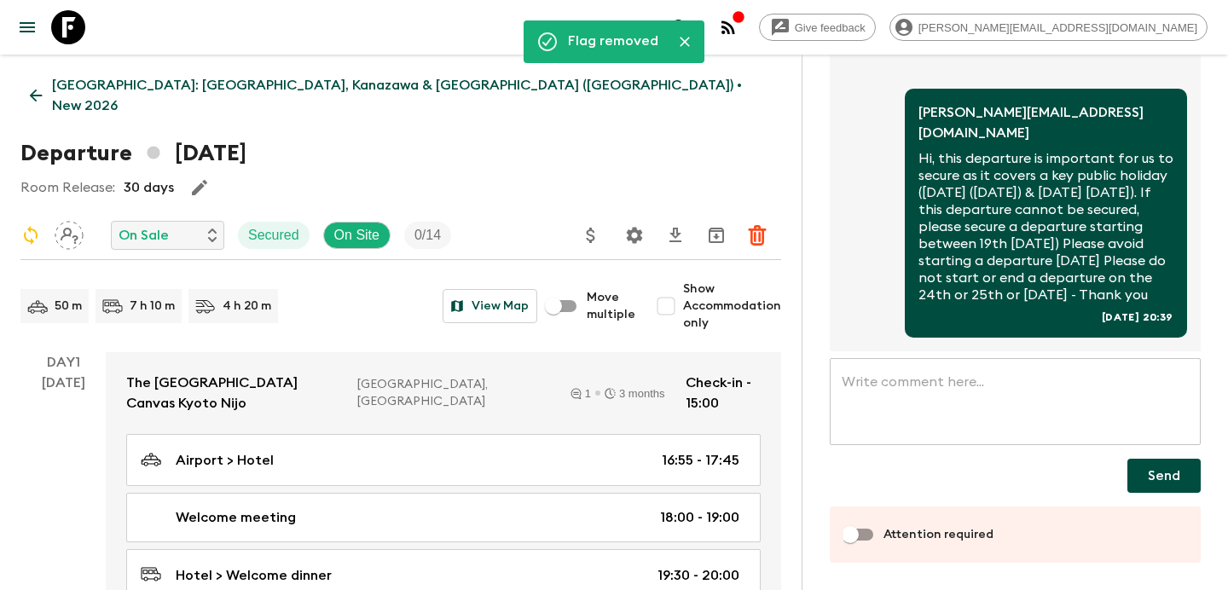
scroll to position [0, 0]
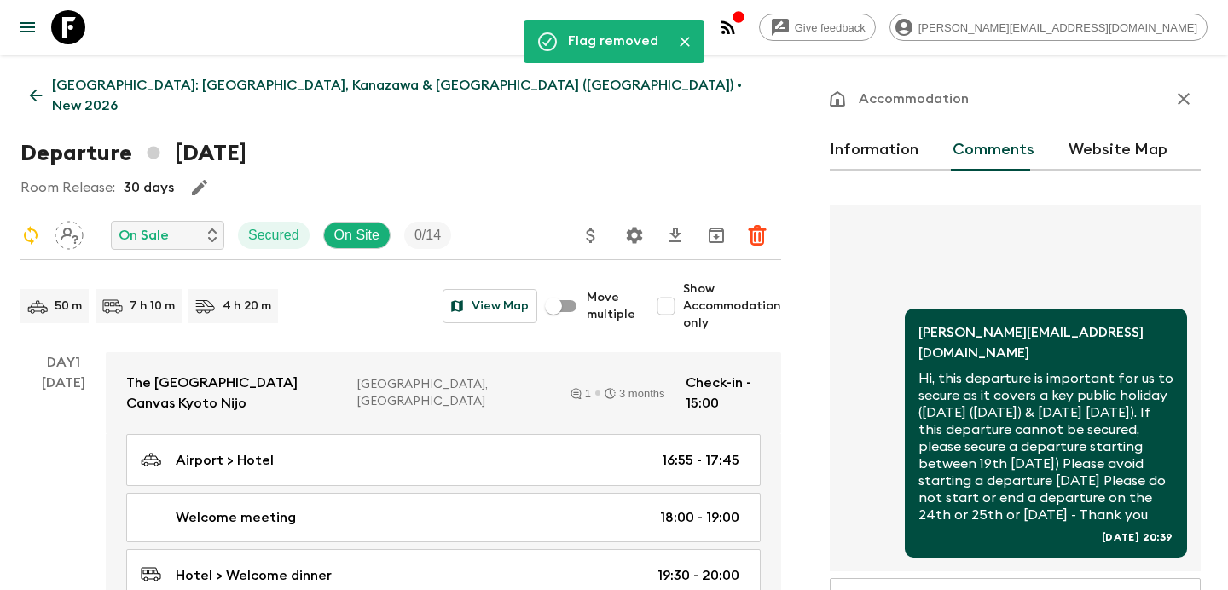
click at [1188, 93] on icon "button" at bounding box center [1183, 99] width 20 height 20
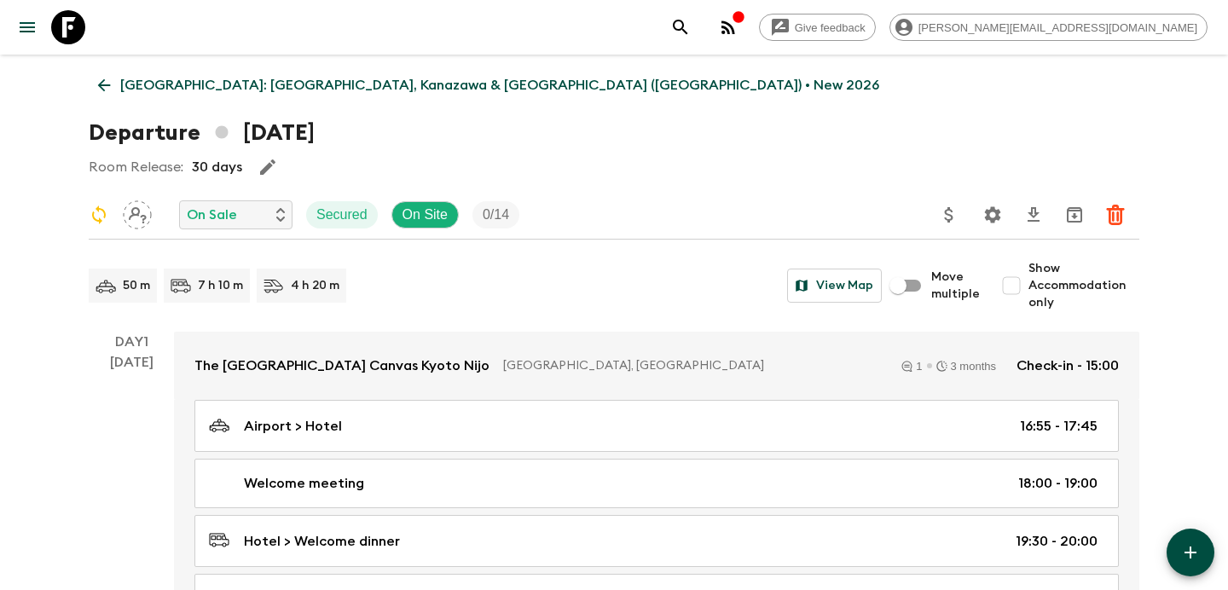
click at [386, 76] on p "[GEOGRAPHIC_DATA]: [GEOGRAPHIC_DATA], Kanazawa & [GEOGRAPHIC_DATA] ([GEOGRAPHIC…" at bounding box center [499, 85] width 759 height 20
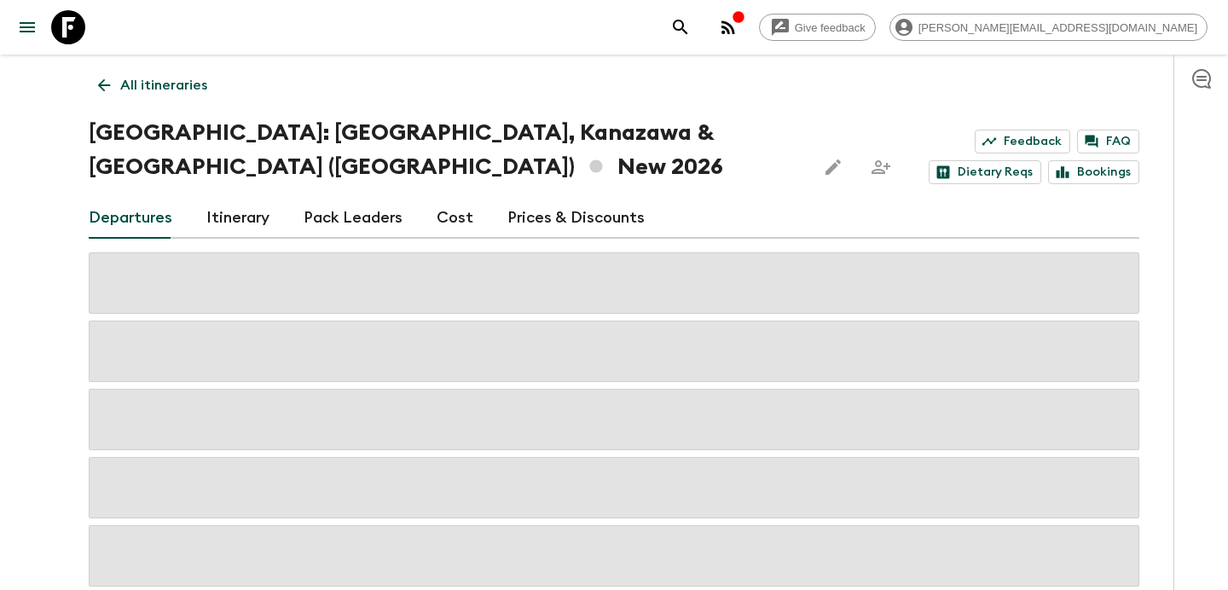
click at [738, 30] on icon "button" at bounding box center [728, 27] width 20 height 20
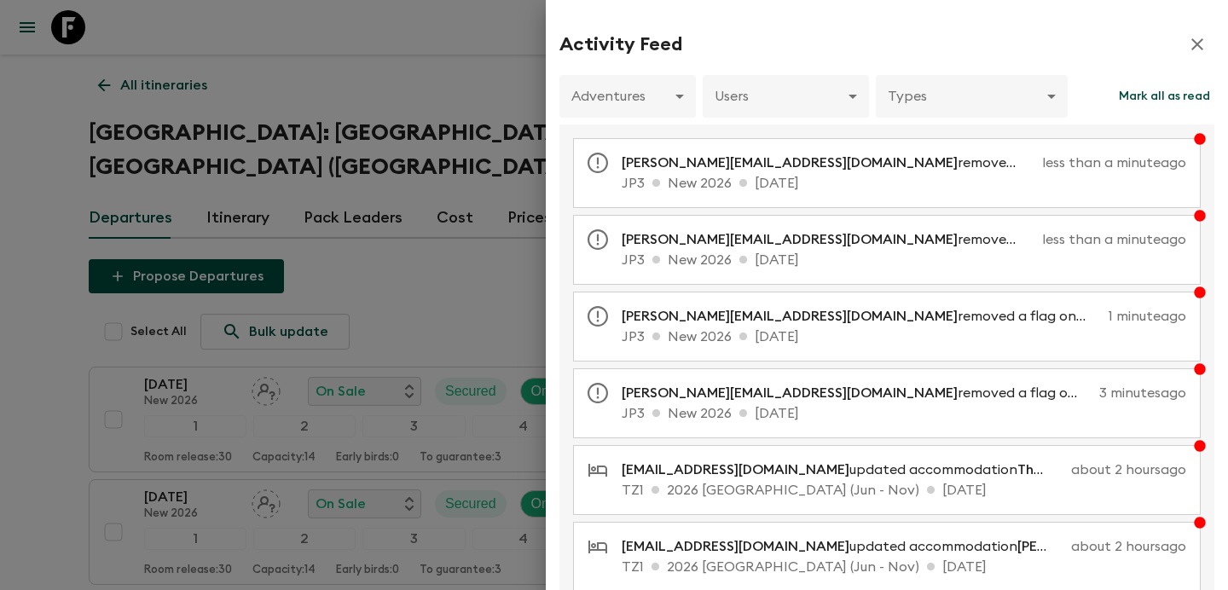
click at [469, 217] on div at bounding box center [614, 295] width 1228 height 590
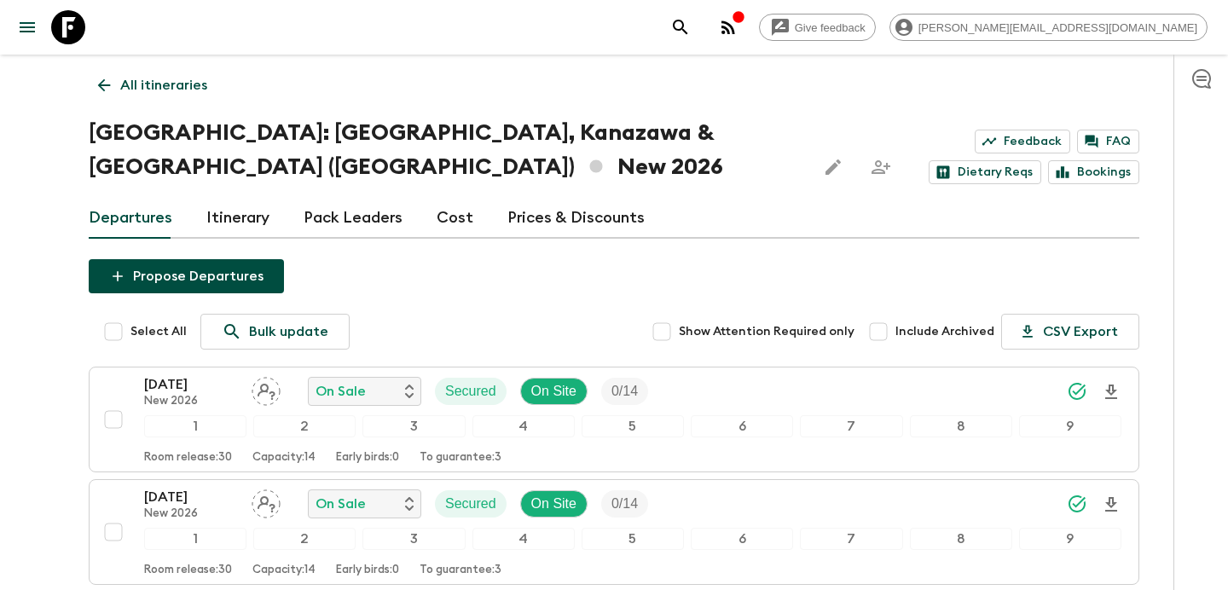
click at [148, 91] on p "All itineraries" at bounding box center [163, 85] width 87 height 20
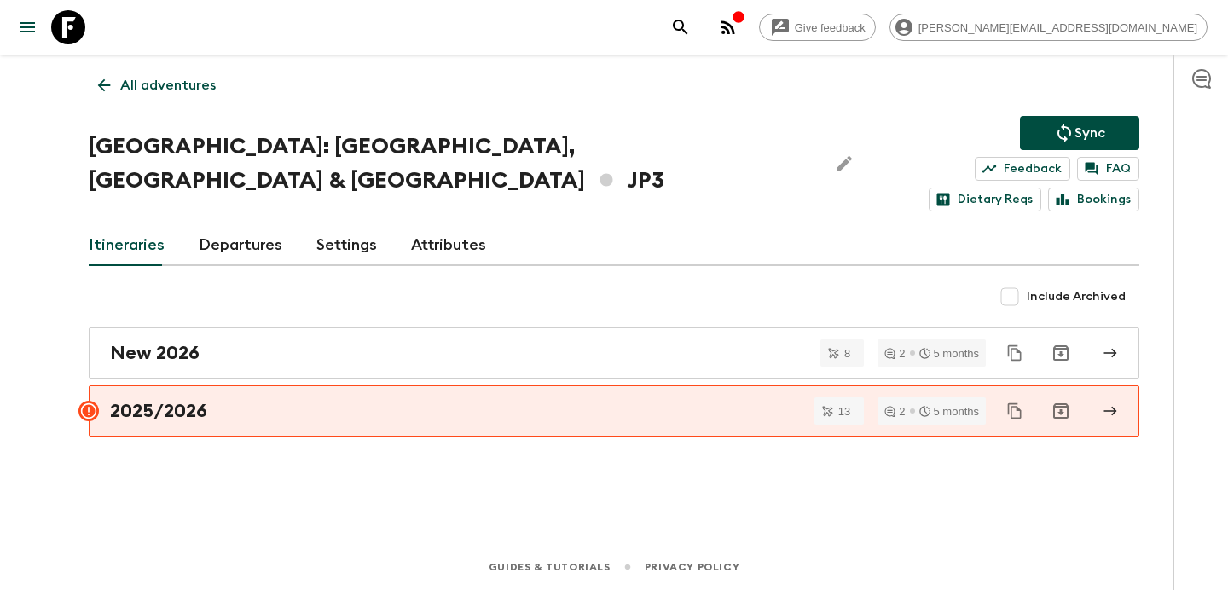
click at [183, 84] on p "All adventures" at bounding box center [167, 85] width 95 height 20
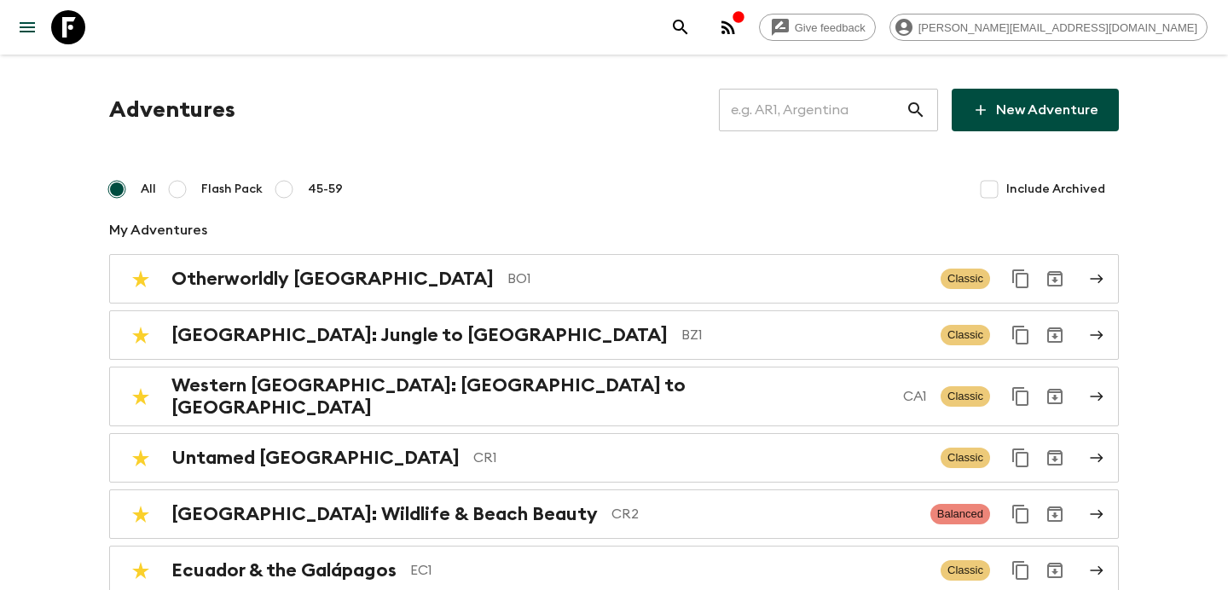
click at [790, 109] on input "text" at bounding box center [812, 110] width 187 height 48
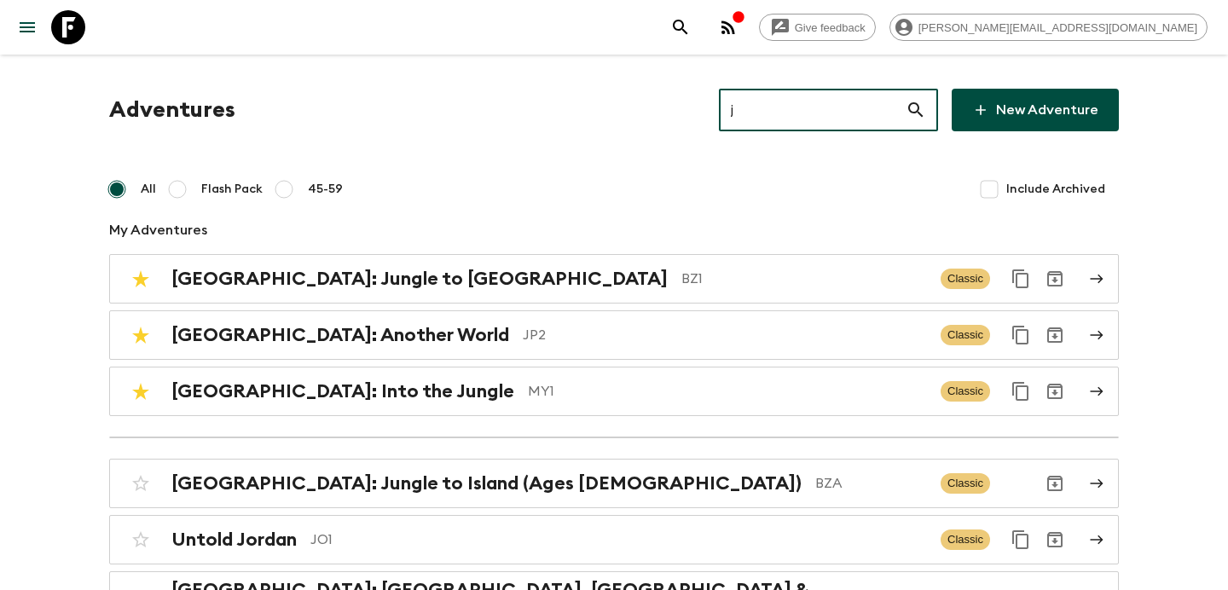
type input "j"
click at [745, 15] on button "button" at bounding box center [728, 27] width 34 height 34
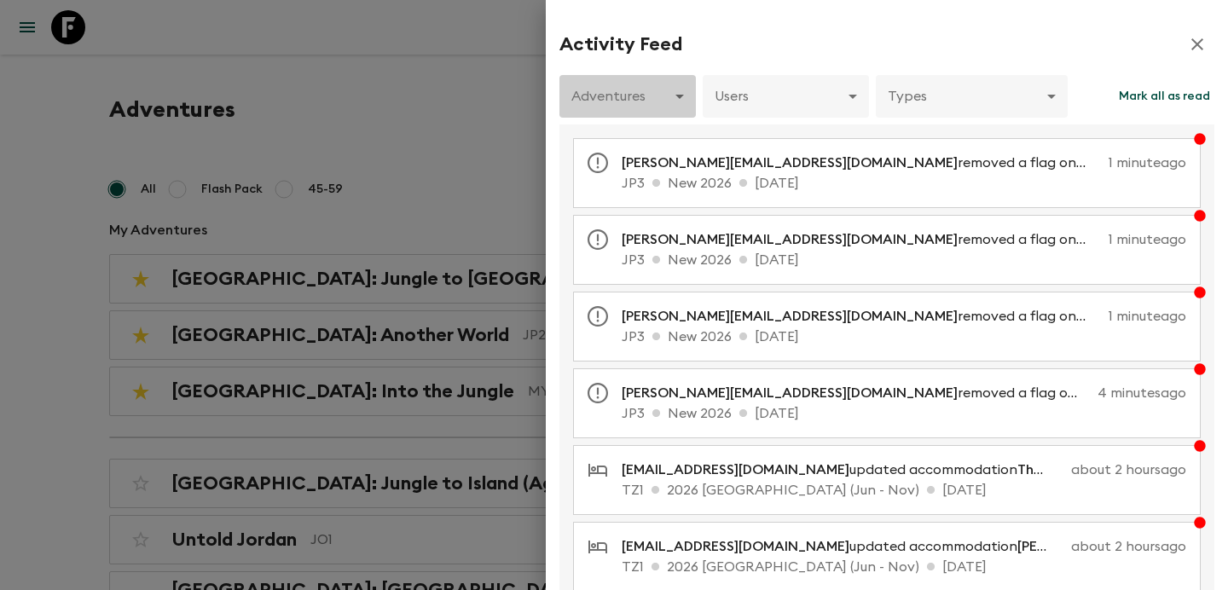
click at [673, 94] on body "Give feedback [PERSON_NAME][EMAIL_ADDRESS][DOMAIN_NAME] Adventures j ​ New Adve…" at bounding box center [614, 480] width 1228 height 960
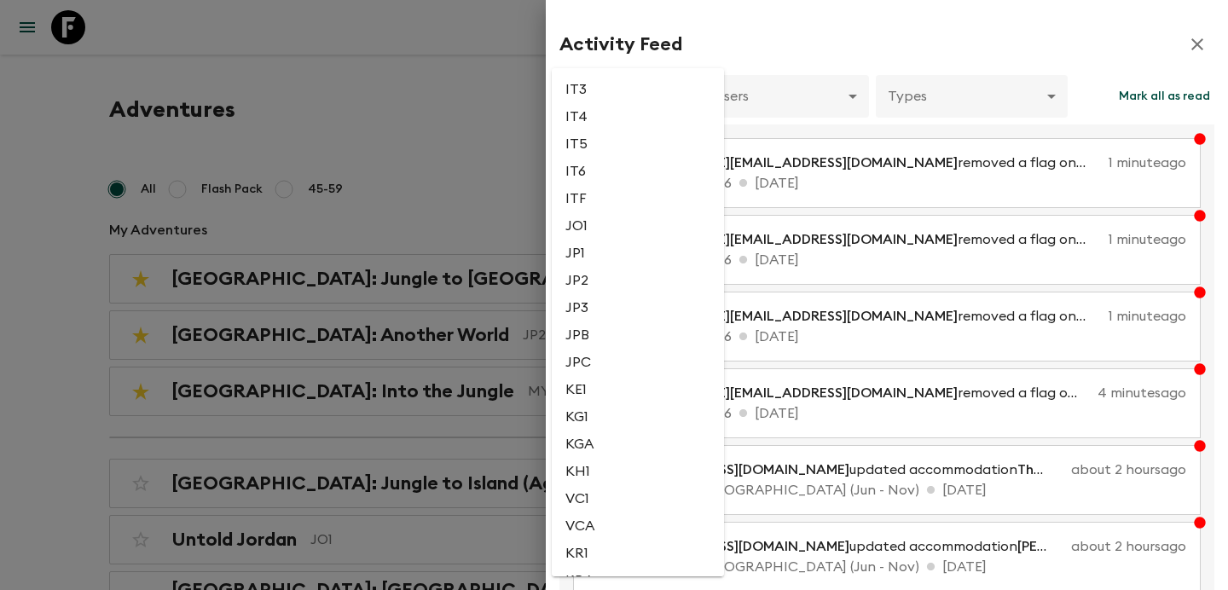
scroll to position [2288, 0]
click at [644, 378] on li "JPC" at bounding box center [638, 364] width 172 height 27
type input "25a371ce-31c1-4b6b-9c36-4575655457c0"
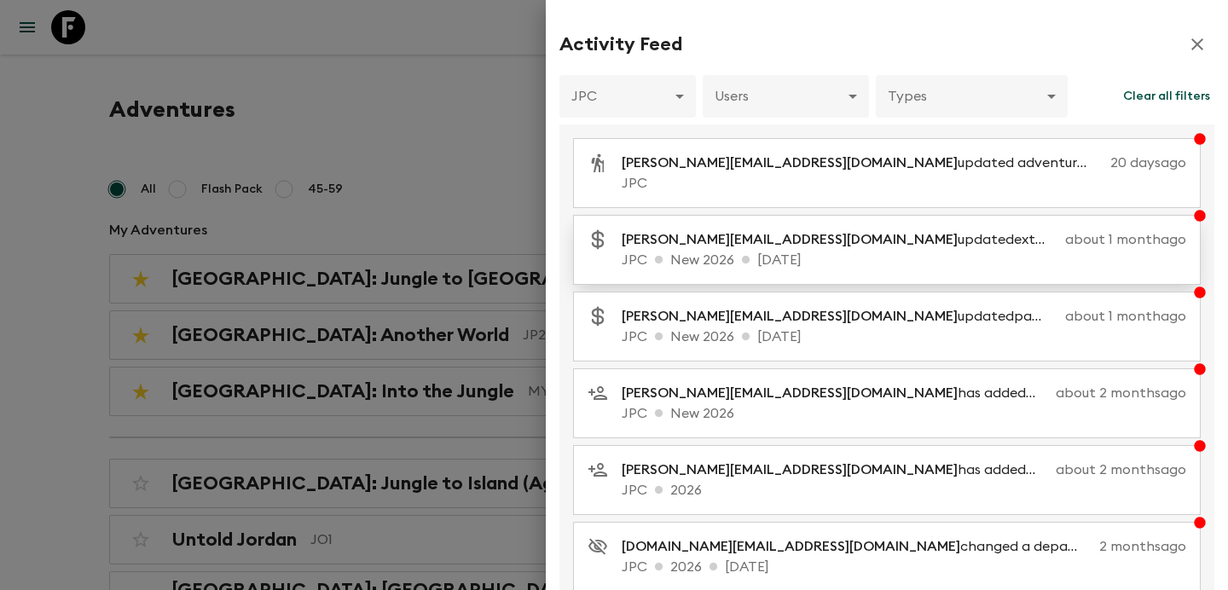
click at [741, 266] on p "JPC New 2026 [DATE]" at bounding box center [903, 260] width 564 height 20
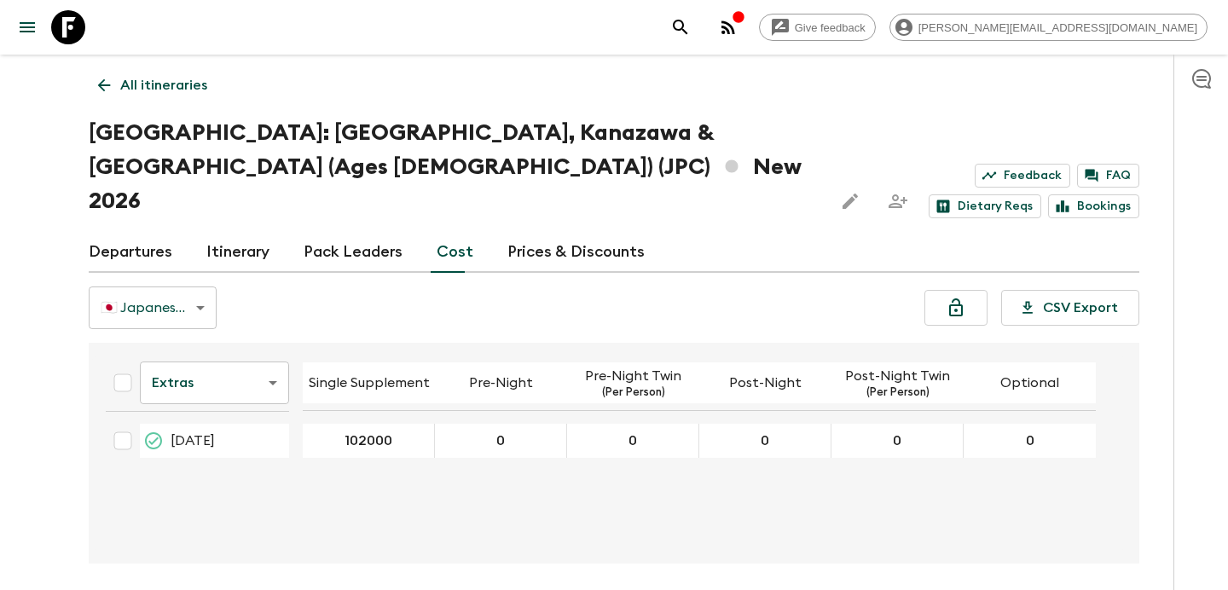
click at [170, 85] on p "All itineraries" at bounding box center [163, 85] width 87 height 20
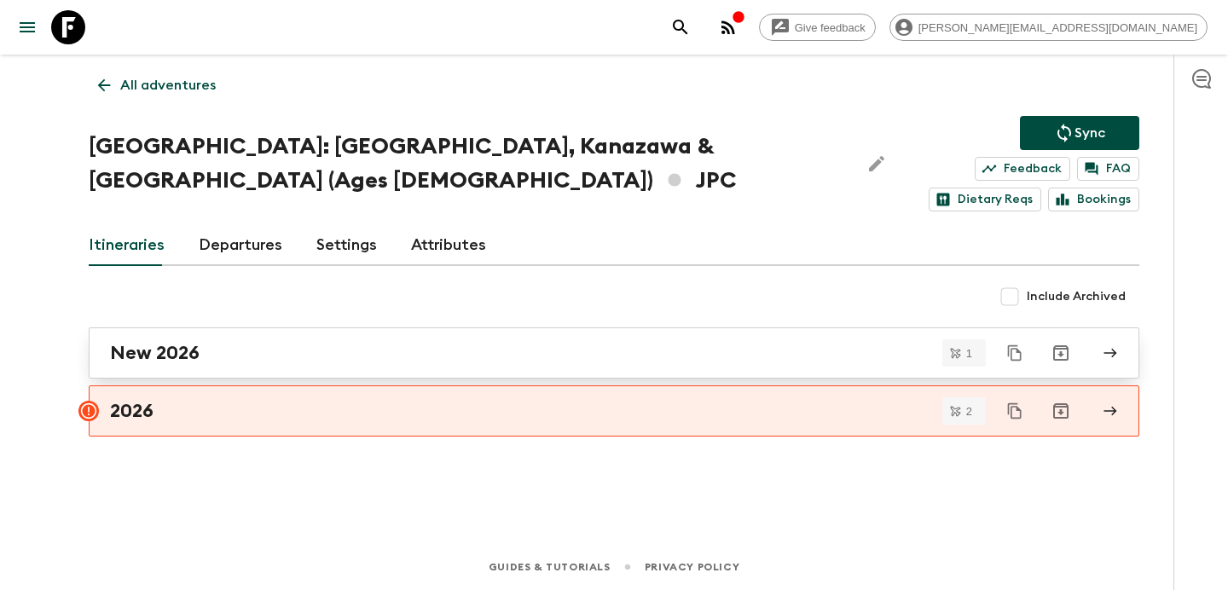
click at [263, 342] on div "New 2026" at bounding box center [597, 353] width 975 height 22
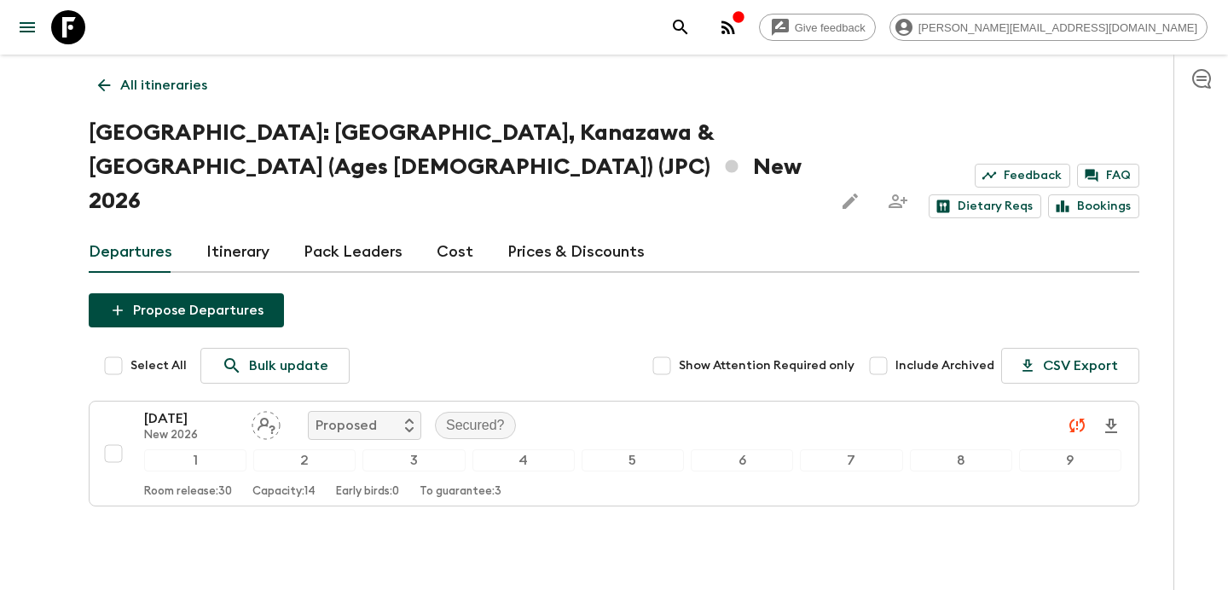
click at [176, 95] on link "All itineraries" at bounding box center [153, 85] width 128 height 34
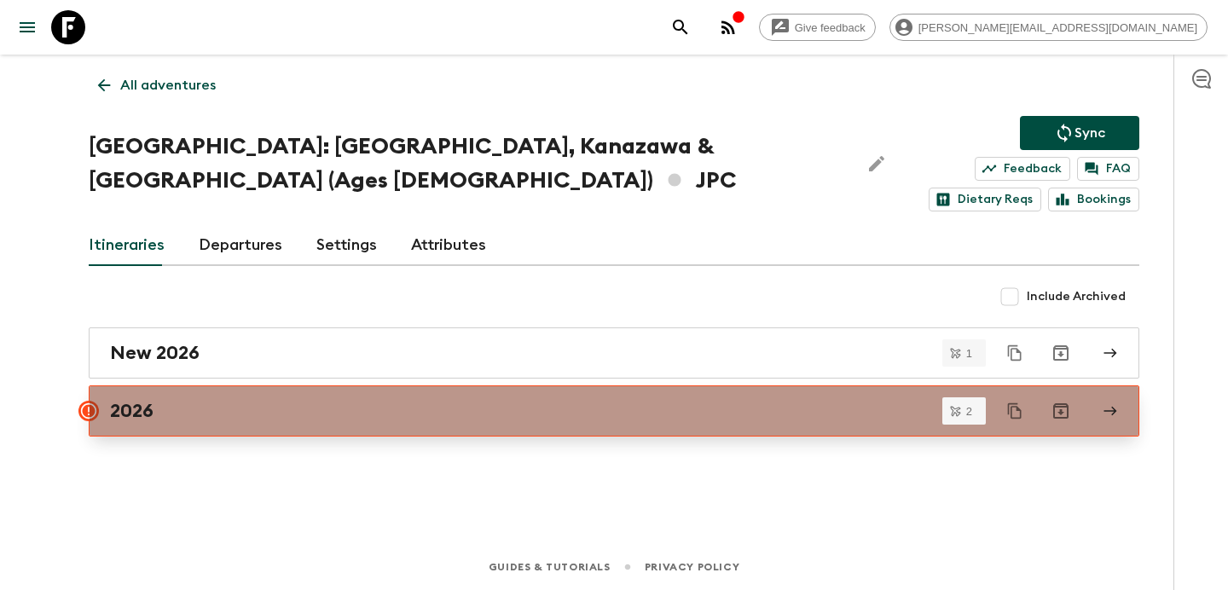
click at [228, 400] on div "2026" at bounding box center [597, 411] width 975 height 22
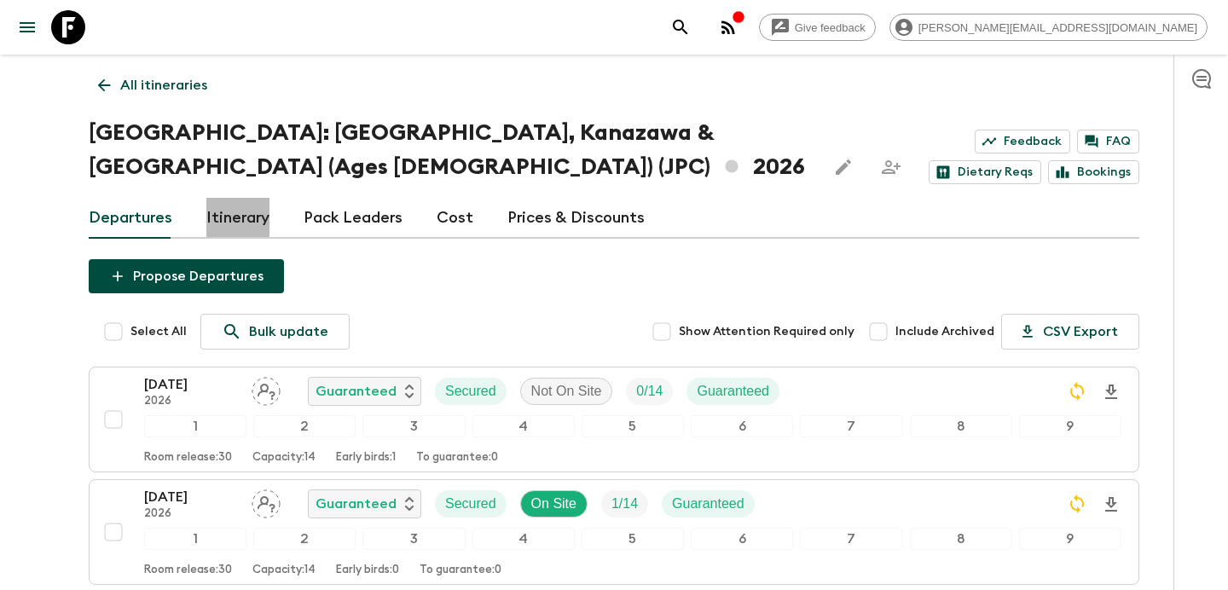
click at [239, 221] on link "Itinerary" at bounding box center [237, 218] width 63 height 41
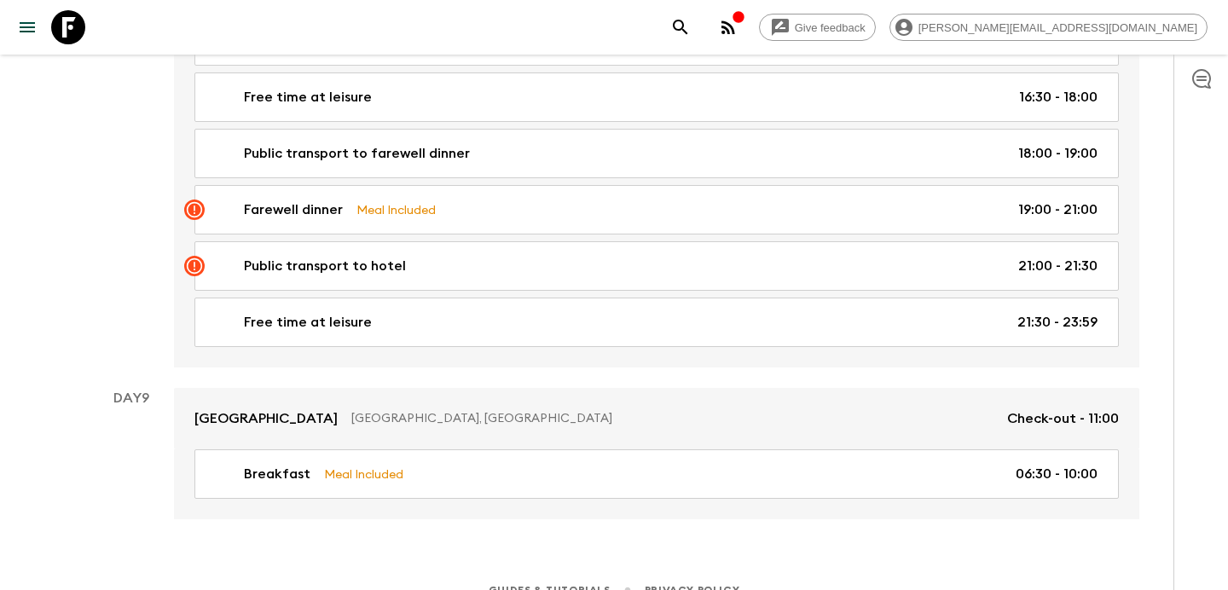
scroll to position [4277, 0]
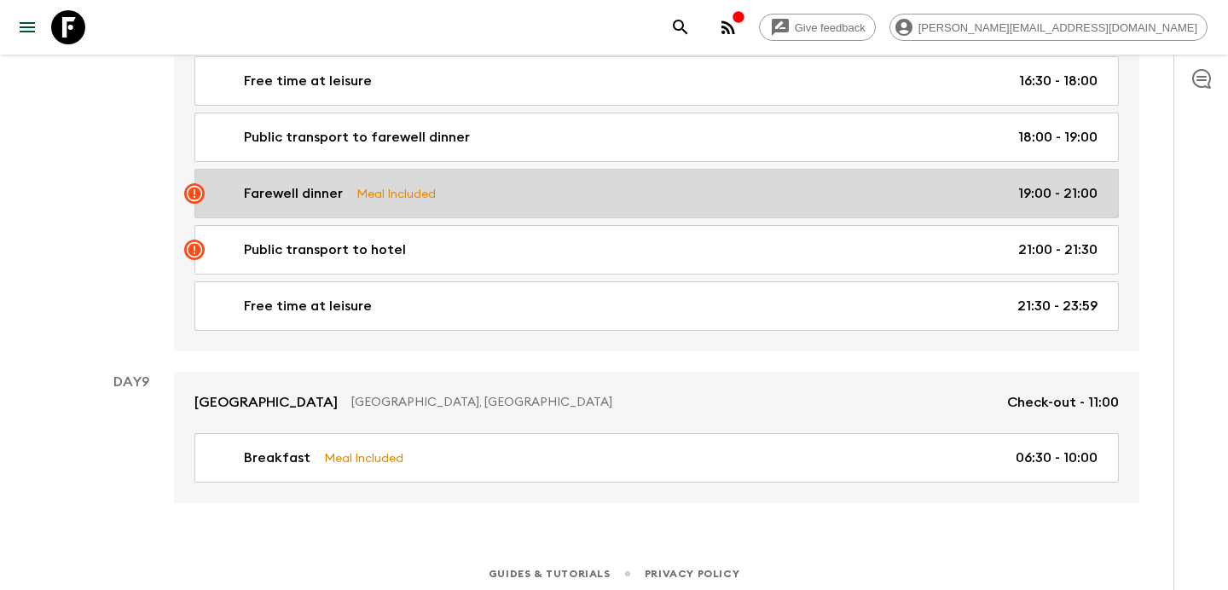
click at [499, 194] on div "Farewell dinner Meal Included 19:00 - 21:00" at bounding box center [653, 193] width 888 height 20
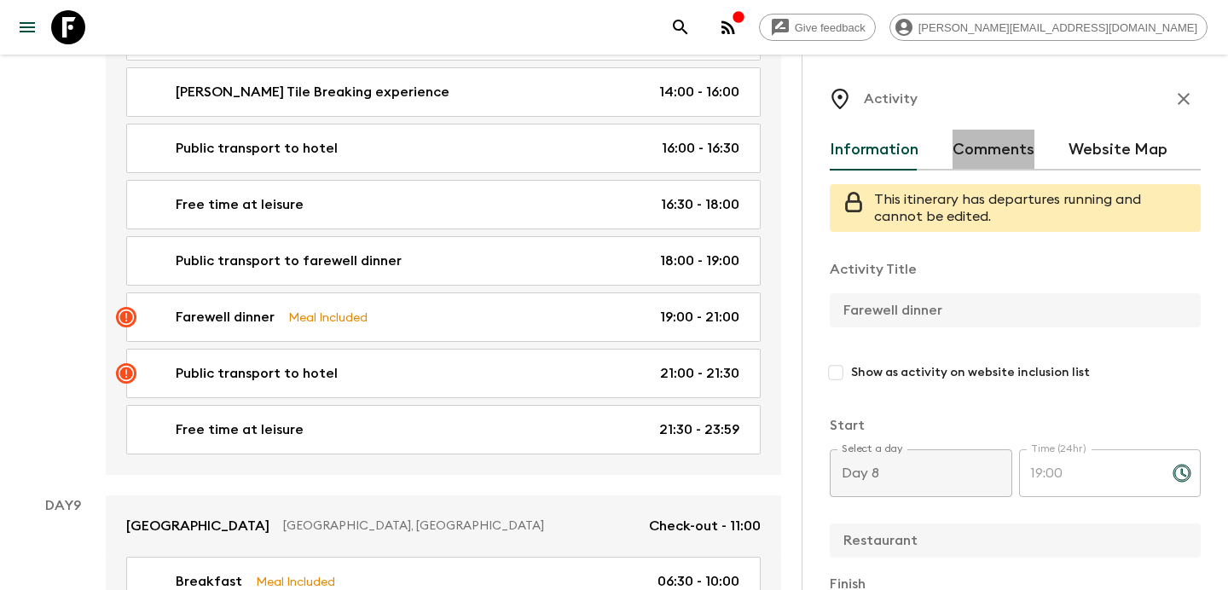
click at [1023, 147] on button "Comments" at bounding box center [993, 150] width 82 height 41
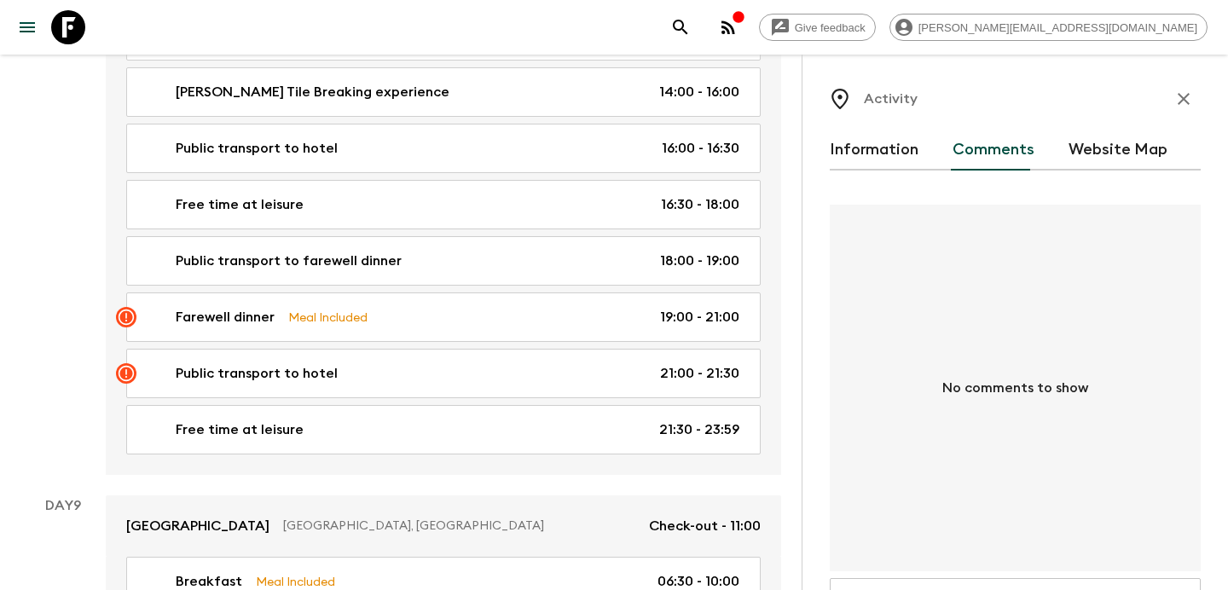
click at [1183, 94] on icon "button" at bounding box center [1183, 99] width 20 height 20
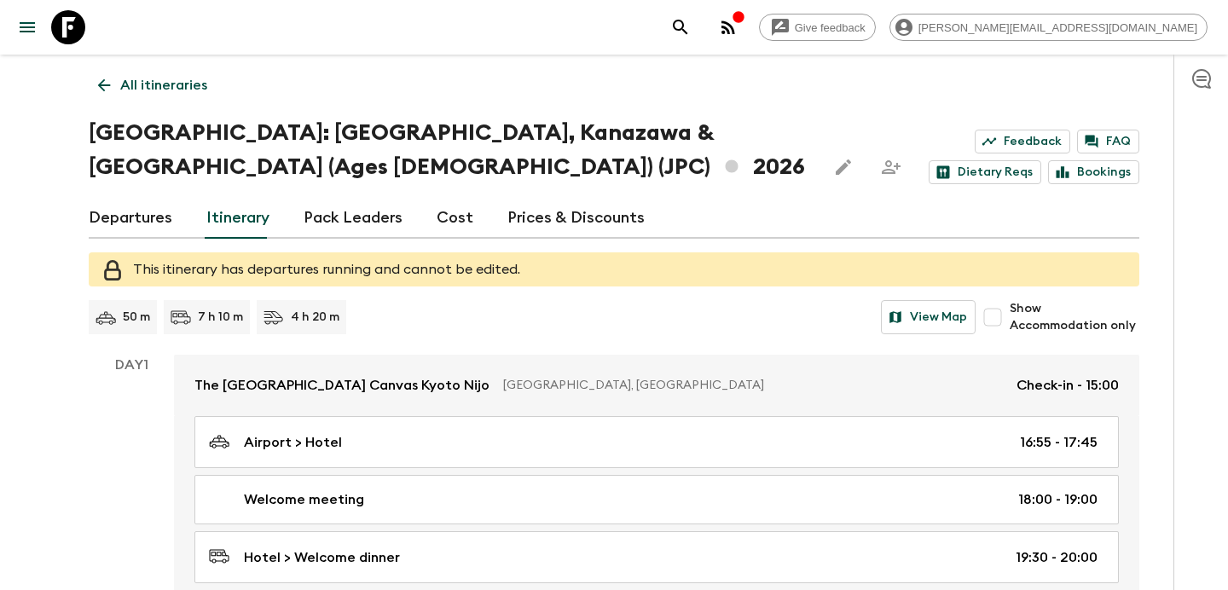
click at [153, 71] on link "All itineraries" at bounding box center [153, 85] width 128 height 34
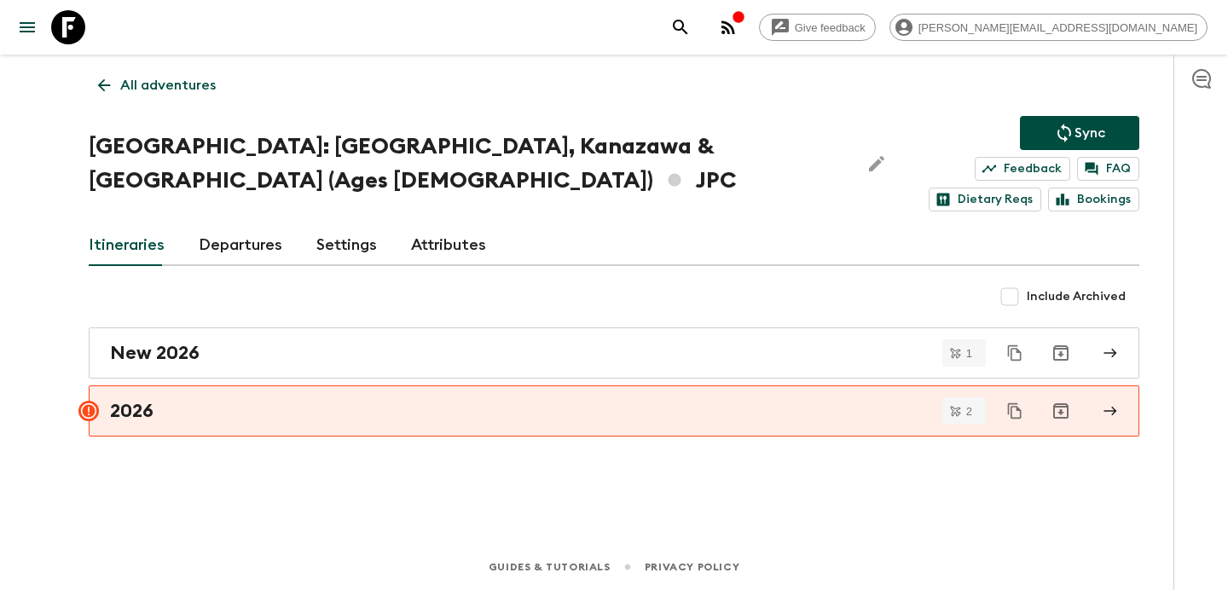
click at [142, 78] on p "All adventures" at bounding box center [167, 85] width 95 height 20
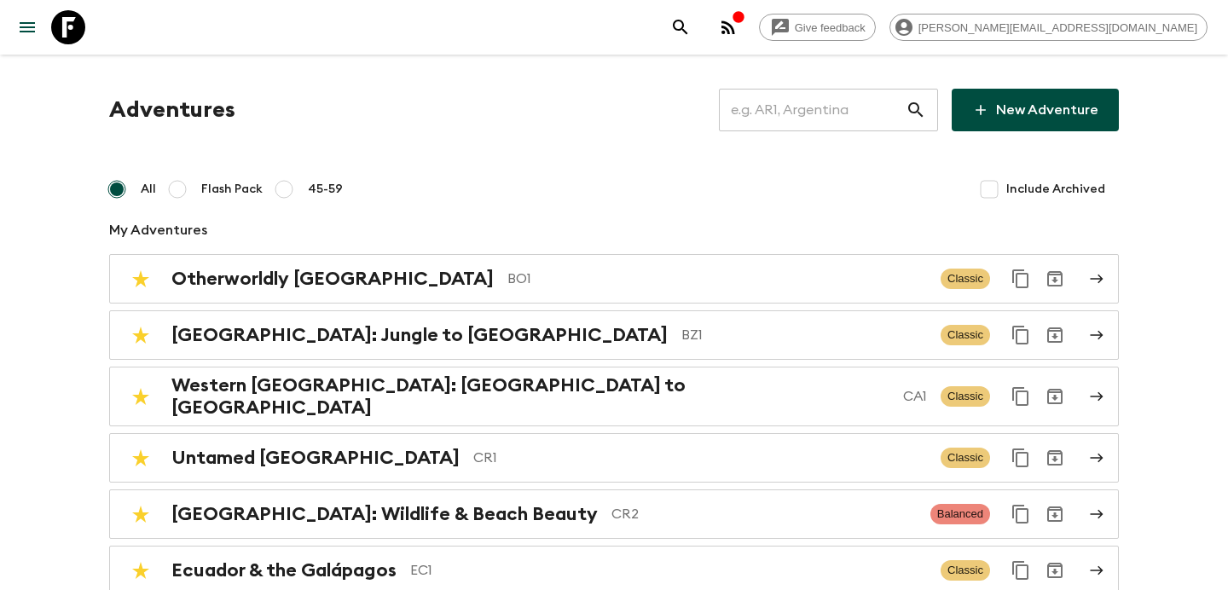
click at [819, 118] on input "text" at bounding box center [812, 110] width 187 height 48
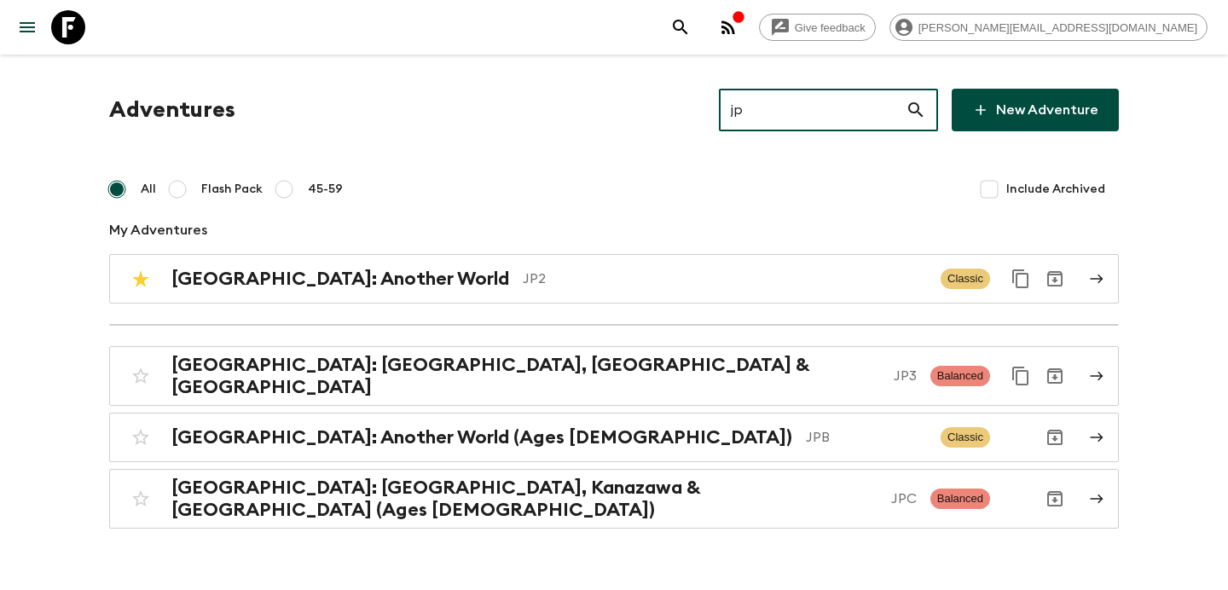
type input "jp3"
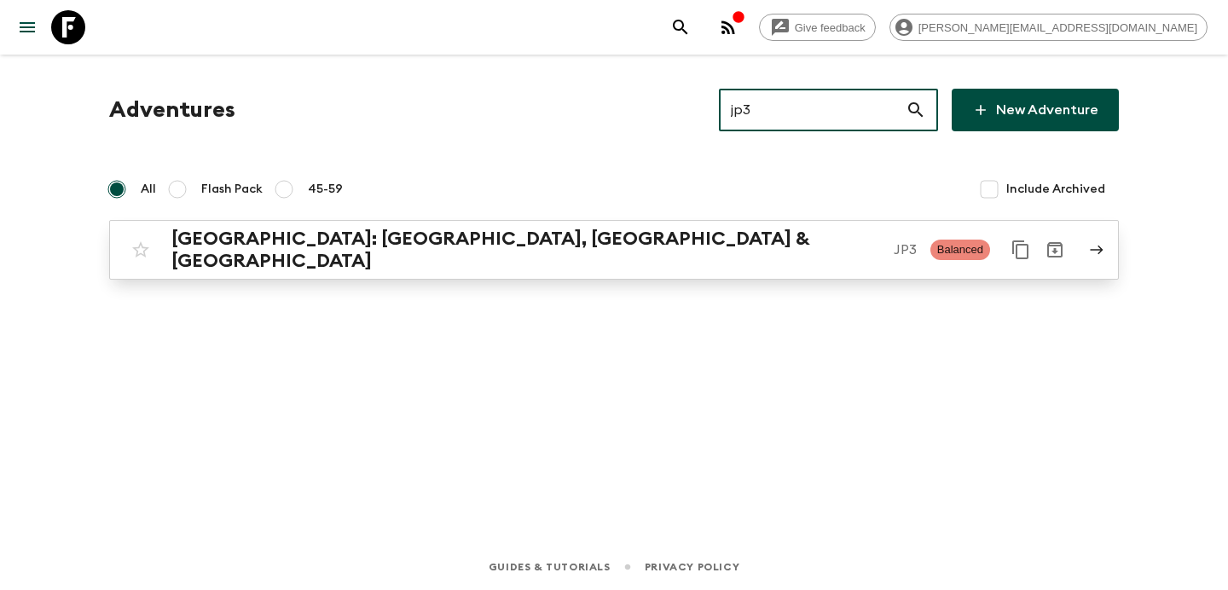
click at [713, 258] on div "[GEOGRAPHIC_DATA]: [GEOGRAPHIC_DATA], Kanazawa & [GEOGRAPHIC_DATA] JP3 Balanced" at bounding box center [581, 250] width 914 height 44
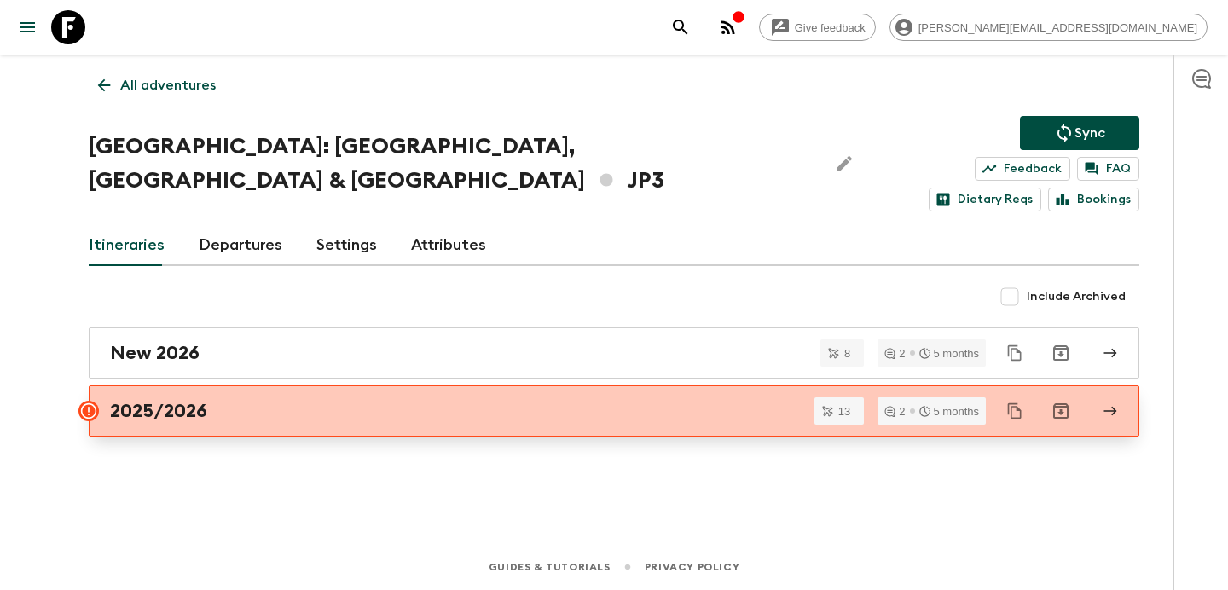
click at [650, 400] on div "2025/2026" at bounding box center [597, 411] width 975 height 22
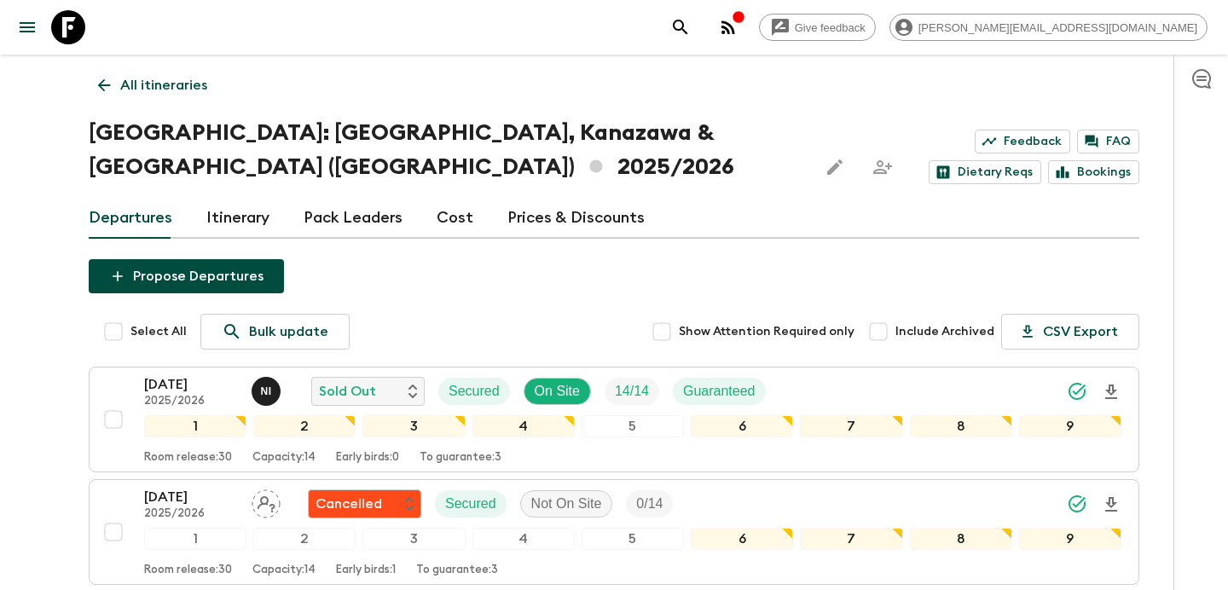
click at [160, 78] on p "All itineraries" at bounding box center [163, 85] width 87 height 20
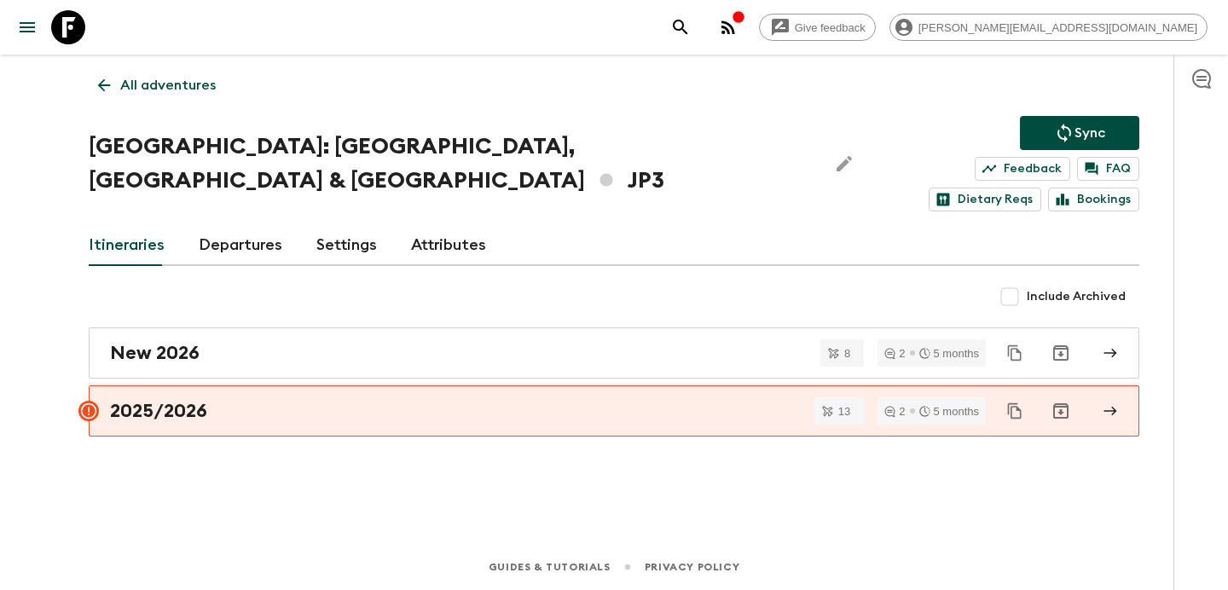
click at [738, 30] on icon "button" at bounding box center [728, 27] width 20 height 20
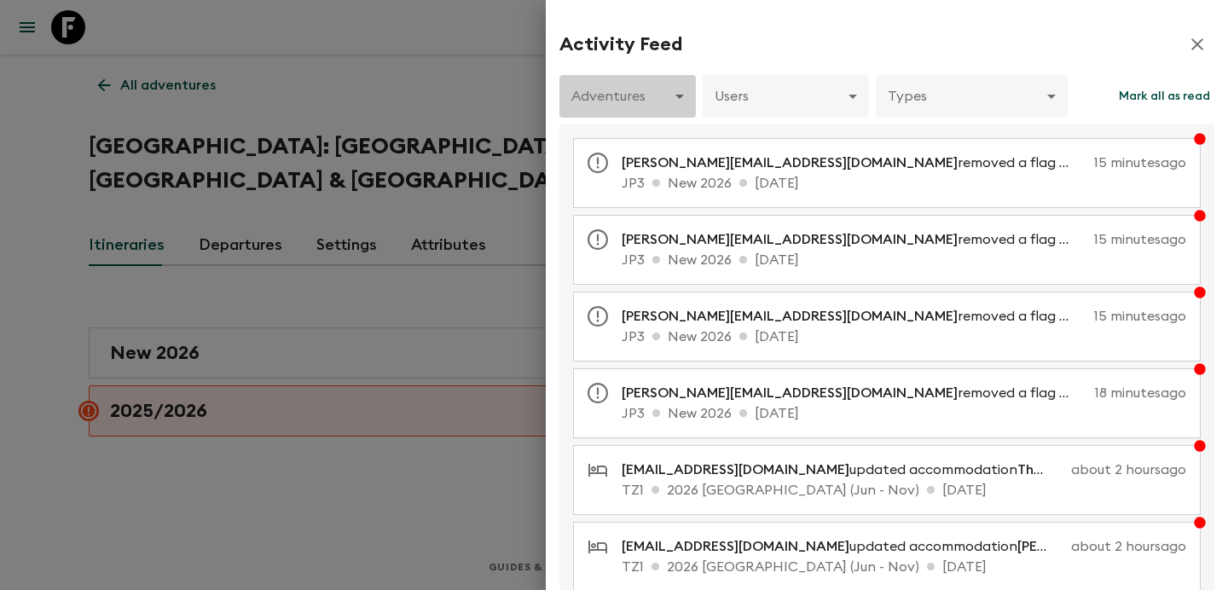
click at [619, 78] on body "Give feedback [PERSON_NAME][EMAIL_ADDRESS][DOMAIN_NAME] All adventures [GEOGRAP…" at bounding box center [614, 295] width 1228 height 590
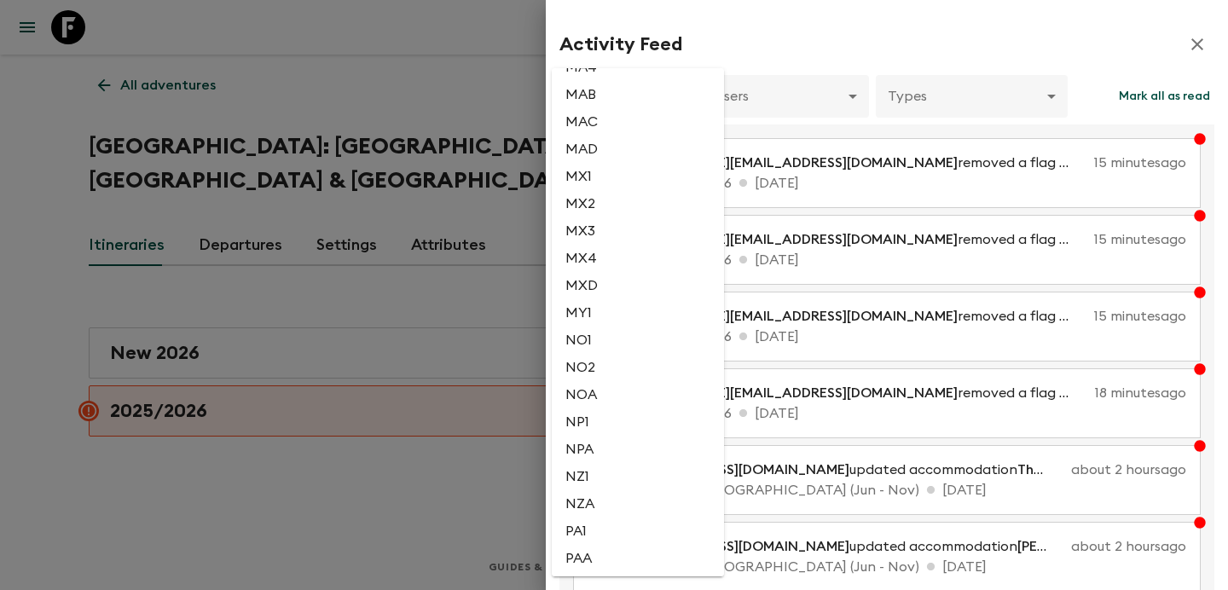
scroll to position [3000, 0]
click at [617, 349] on li "NO1" at bounding box center [638, 334] width 172 height 27
type input "a7314a51-1d52-4d5f-8e6f-41e41b8a8751"
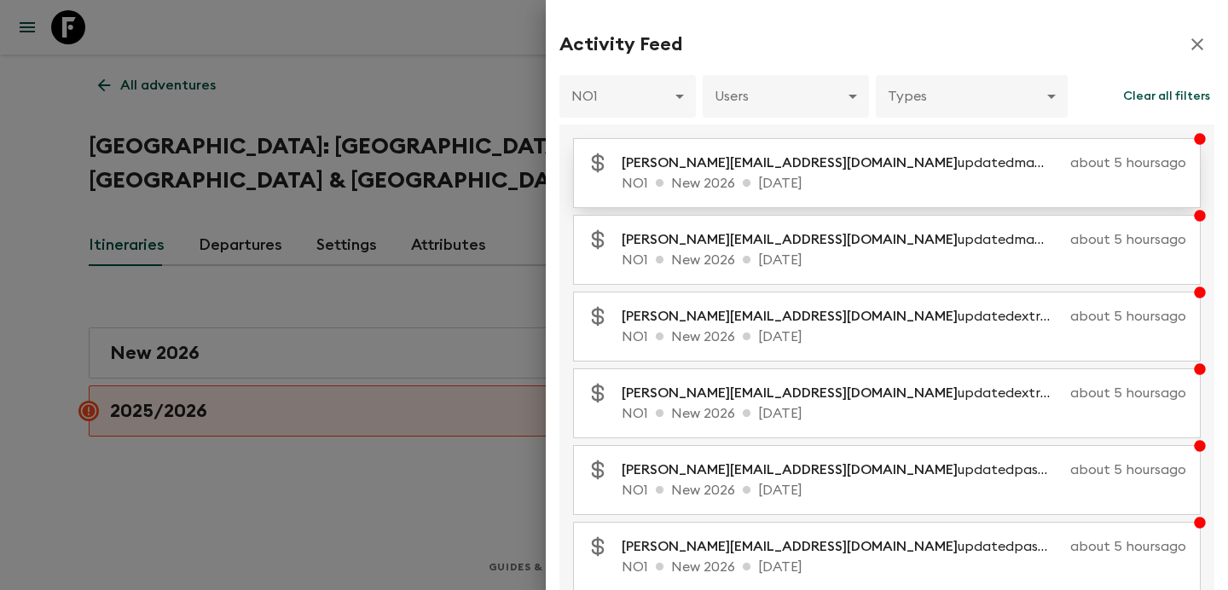
click at [781, 175] on p "NO1 New 2026 [DATE]" at bounding box center [903, 183] width 564 height 20
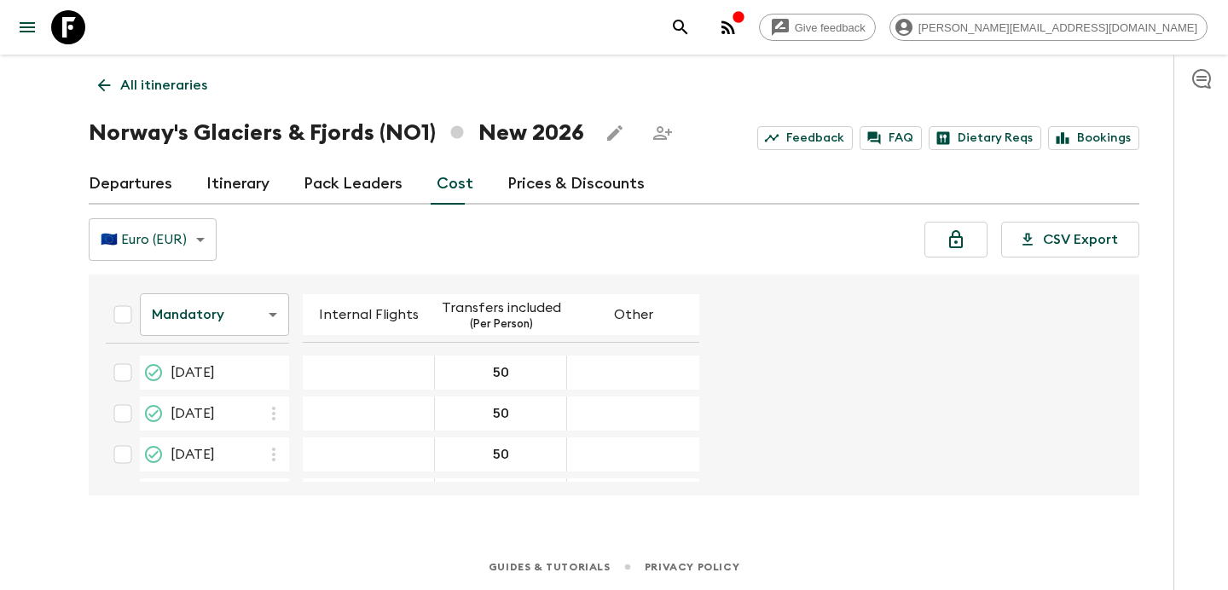
click at [265, 320] on body "Give feedback [PERSON_NAME][EMAIL_ADDRESS][DOMAIN_NAME] All itineraries Norway'…" at bounding box center [614, 295] width 1228 height 590
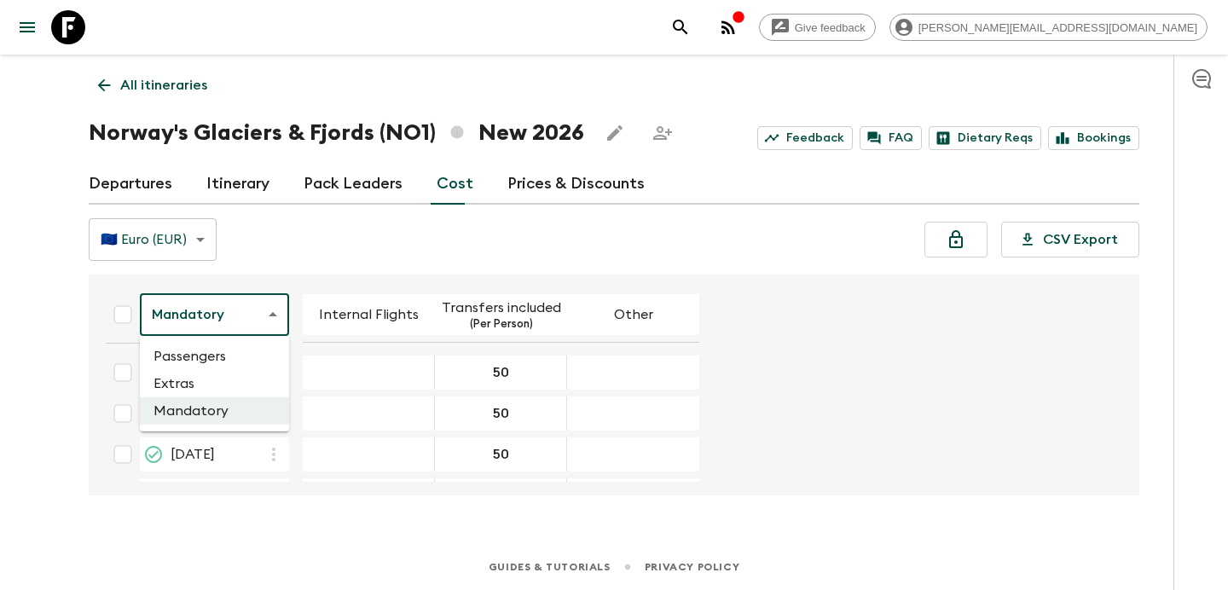
click at [250, 360] on li "Passengers" at bounding box center [214, 356] width 149 height 27
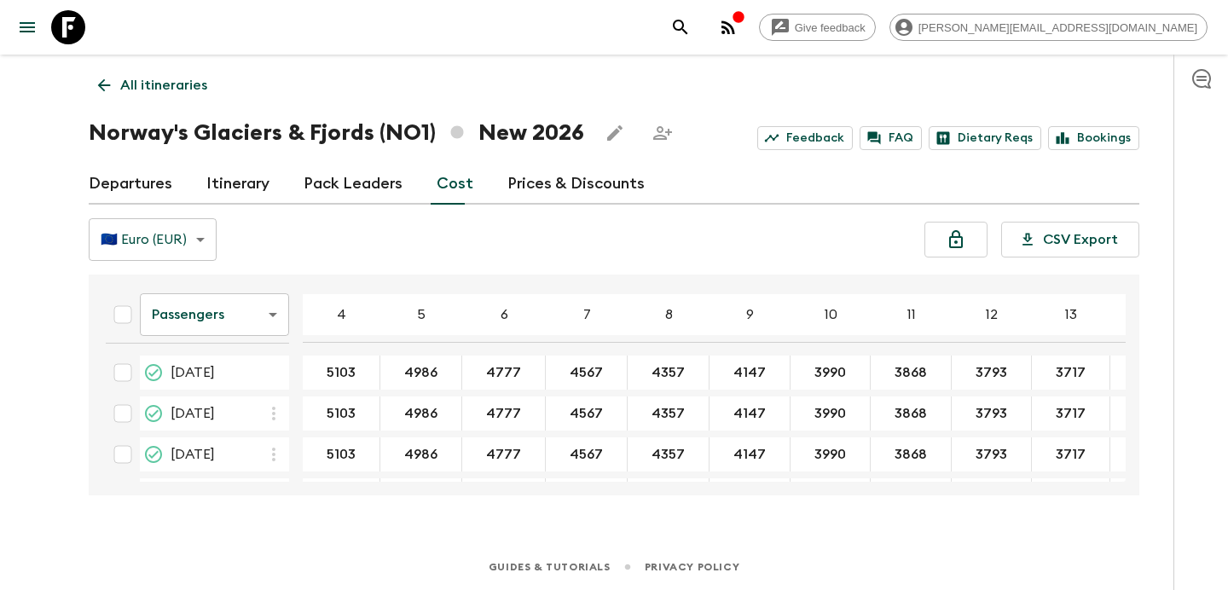
click at [253, 319] on body "Give feedback [PERSON_NAME][EMAIL_ADDRESS][DOMAIN_NAME] All itineraries Norway'…" at bounding box center [614, 295] width 1228 height 590
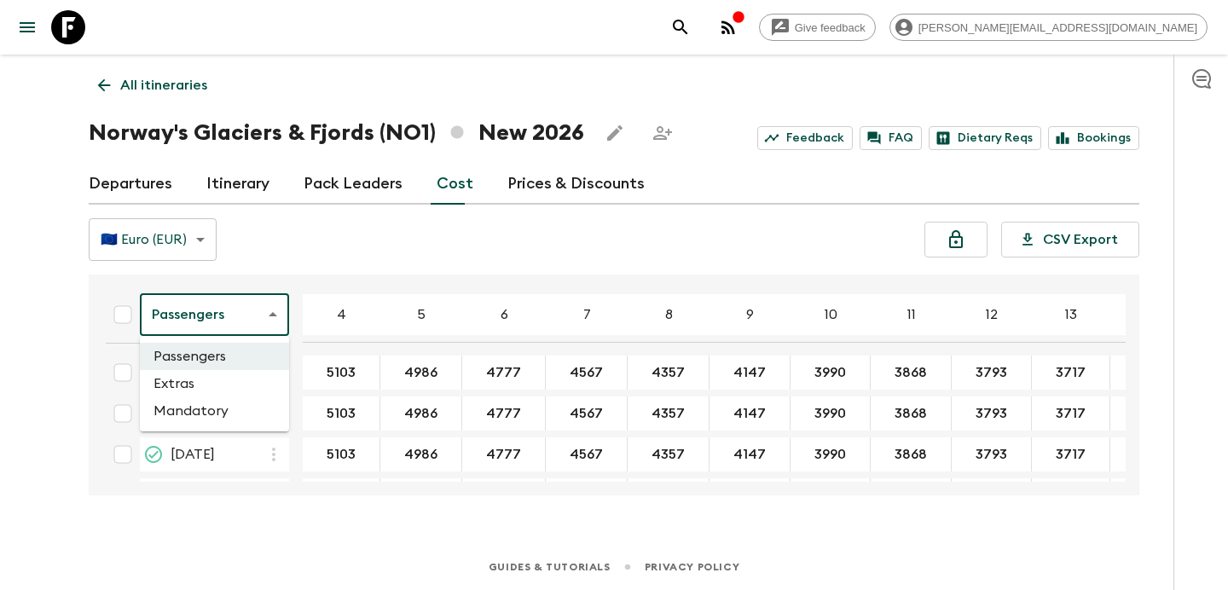
click at [230, 413] on li "Mandatory" at bounding box center [214, 410] width 149 height 27
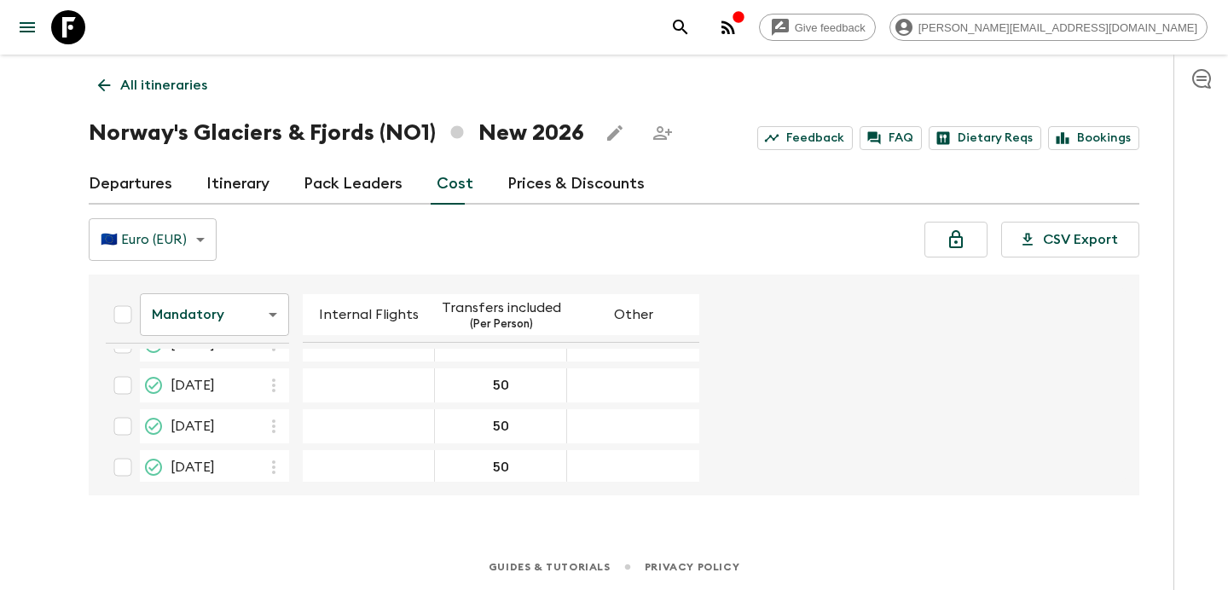
scroll to position [242, 0]
click at [270, 318] on body "Give feedback [PERSON_NAME][EMAIL_ADDRESS][DOMAIN_NAME] All itineraries Norway'…" at bounding box center [614, 295] width 1228 height 590
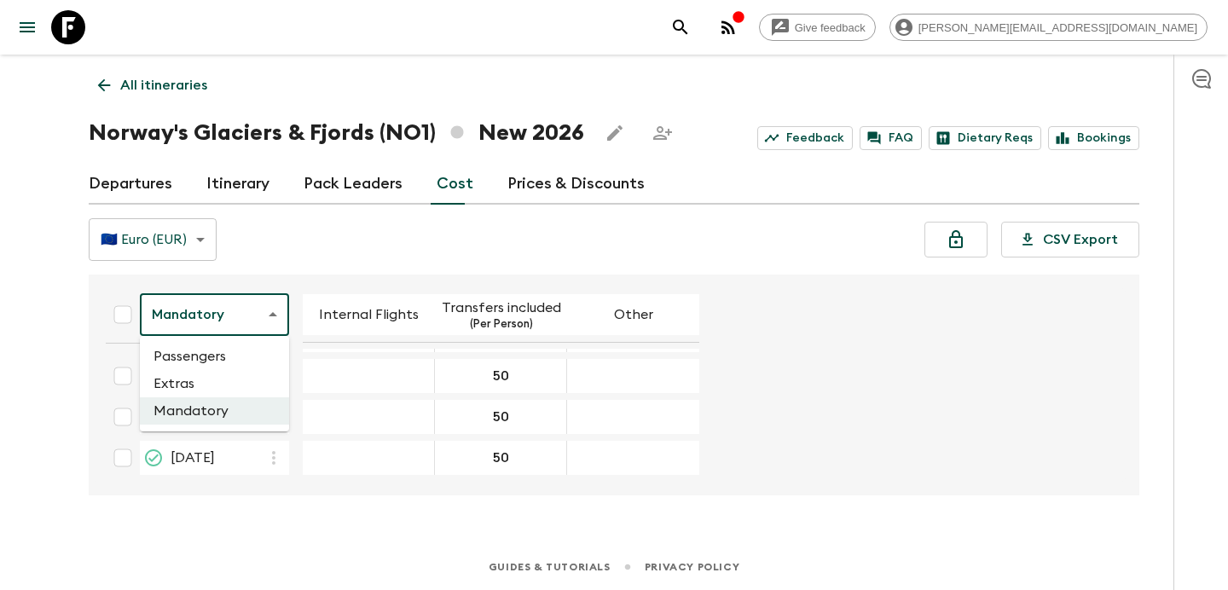
click at [251, 373] on li "Extras" at bounding box center [214, 383] width 149 height 27
